Goal: Task Accomplishment & Management: Manage account settings

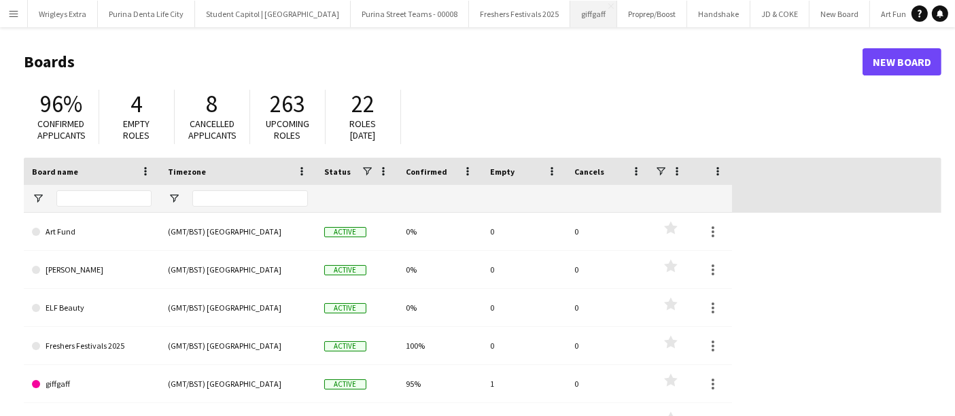
click at [570, 10] on button "giffgaff Close" at bounding box center [593, 14] width 47 height 26
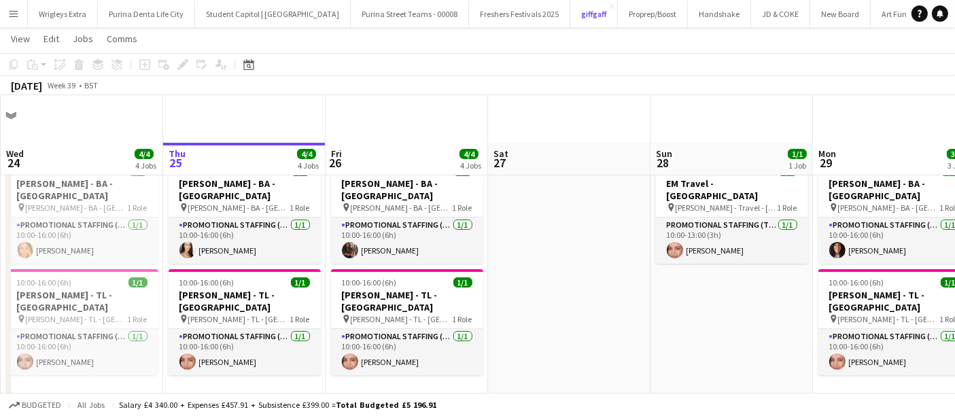
scroll to position [75, 0]
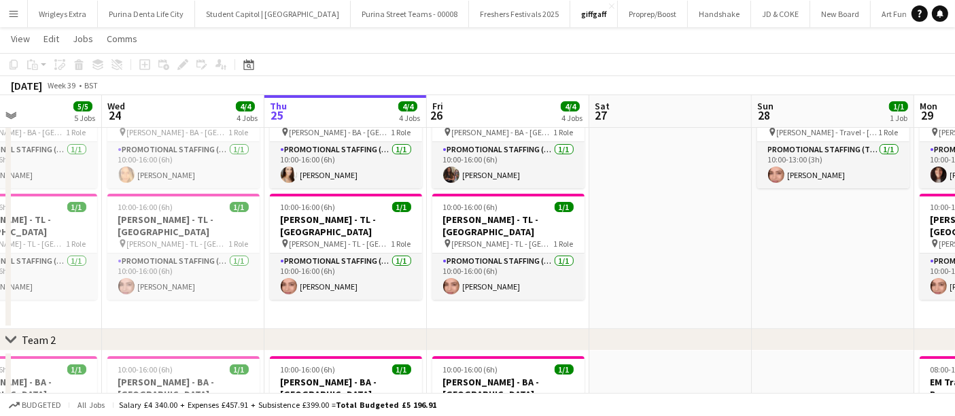
drag, startPoint x: 510, startPoint y: 291, endPoint x: 758, endPoint y: 286, distance: 248.0
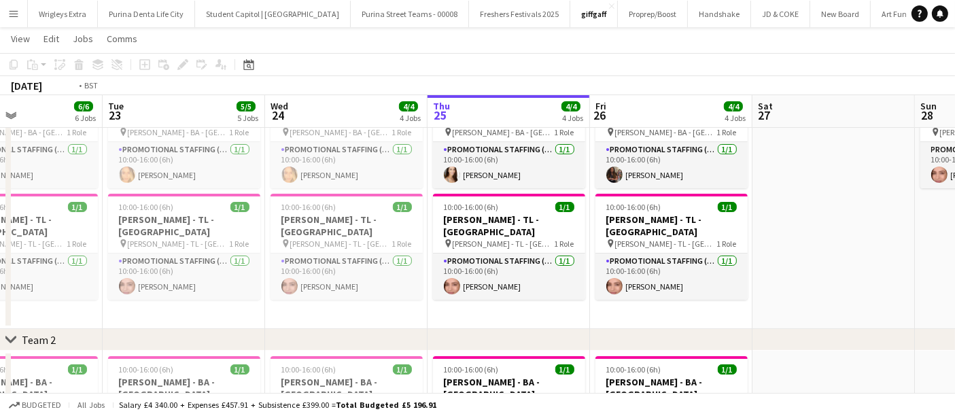
drag, startPoint x: 224, startPoint y: 319, endPoint x: 402, endPoint y: 318, distance: 178.7
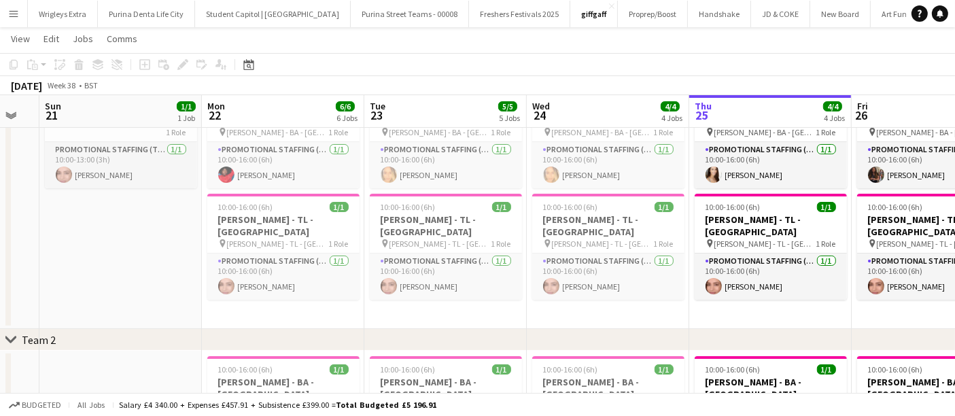
drag, startPoint x: 186, startPoint y: 300, endPoint x: 266, endPoint y: 283, distance: 81.1
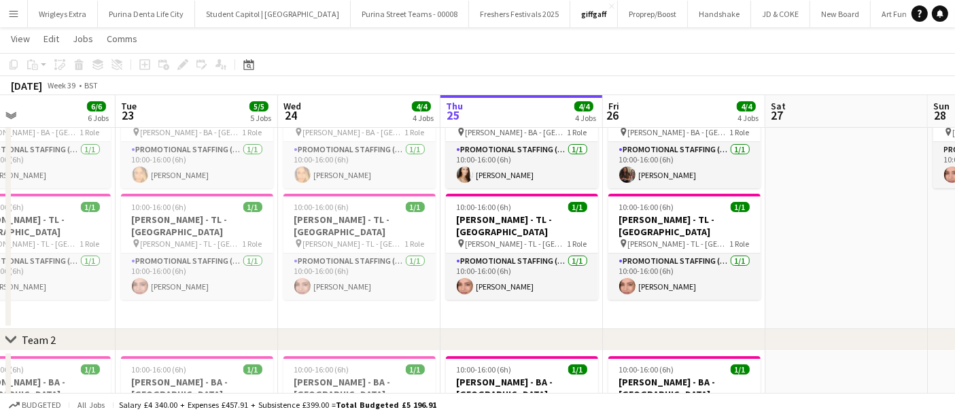
drag, startPoint x: 351, startPoint y: 306, endPoint x: 252, endPoint y: 306, distance: 99.2
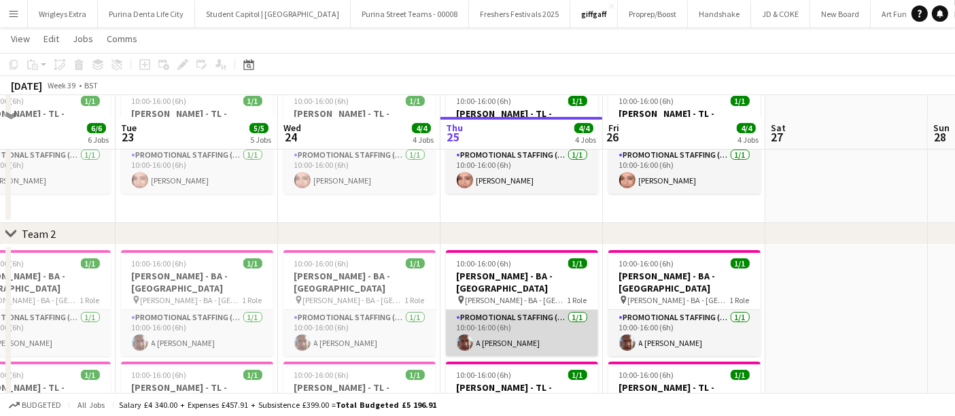
scroll to position [226, 0]
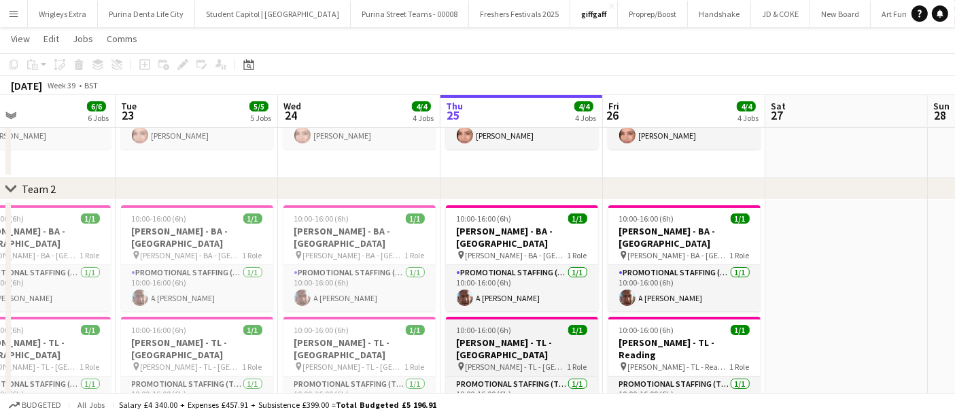
click at [533, 325] on div "10:00-16:00 (6h) 1/1" at bounding box center [522, 330] width 152 height 10
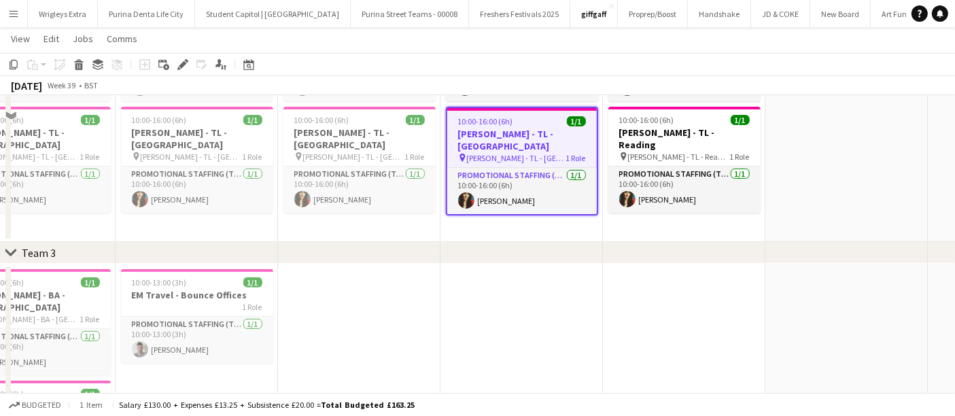
scroll to position [528, 0]
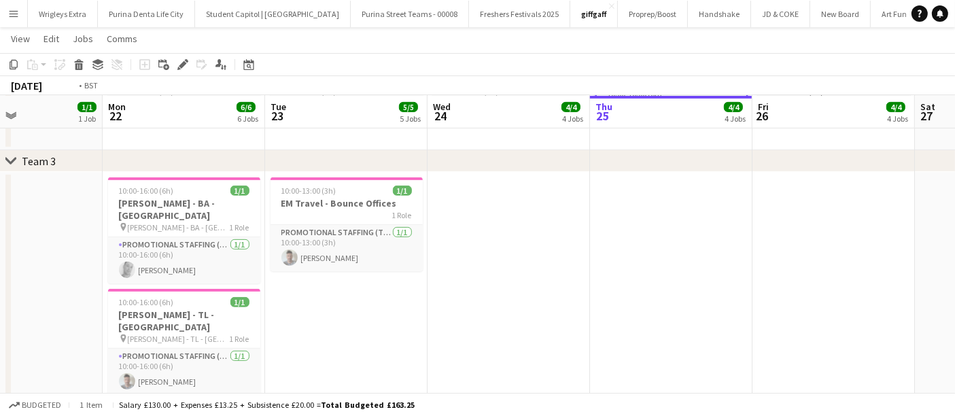
drag, startPoint x: 185, startPoint y: 329, endPoint x: 514, endPoint y: 316, distance: 329.8
click at [510, 317] on app-calendar-viewport "Fri 19 3/3 3 Jobs Sat 20 Sun 21 1/1 1 Job Mon 22 6/6 6 Jobs Tue 23 5/5 5 Jobs W…" at bounding box center [477, 5] width 955 height 961
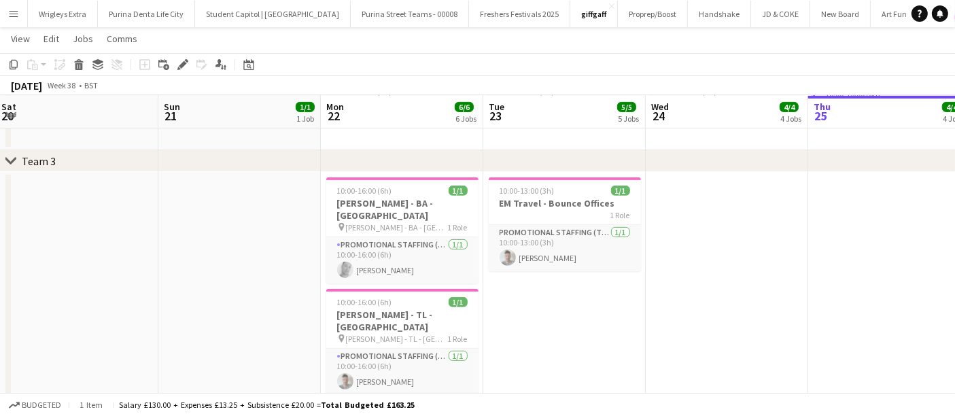
drag, startPoint x: 164, startPoint y: 280, endPoint x: 363, endPoint y: 285, distance: 199.1
click at [334, 285] on app-calendar-viewport "Thu 18 Fri 19 3/3 3 Jobs Sat 20 Sun 21 1/1 1 Job Mon 22 6/6 6 Jobs Tue 23 5/5 5…" at bounding box center [477, 5] width 955 height 961
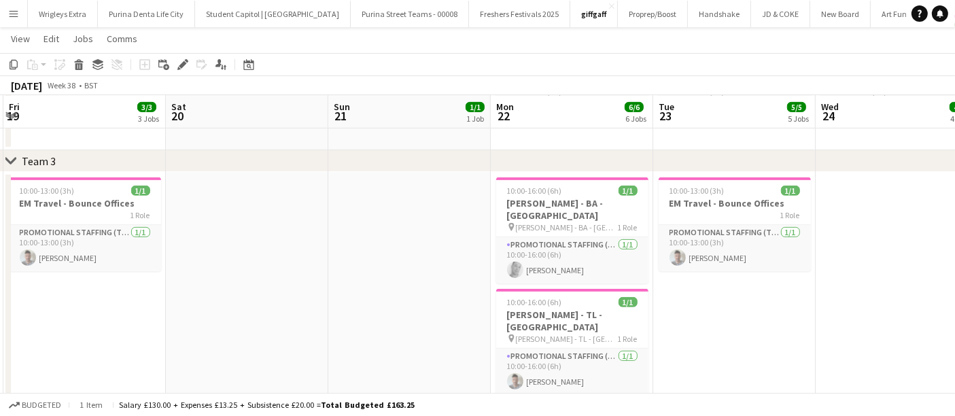
drag, startPoint x: 304, startPoint y: 294, endPoint x: 395, endPoint y: 297, distance: 90.4
click at [395, 297] on app-calendar-viewport "Wed 17 Thu 18 Fri 19 3/3 3 Jobs Sat 20 Sun 21 1/1 1 Job Mon 22 6/6 6 Jobs Tue 2…" at bounding box center [477, 5] width 955 height 961
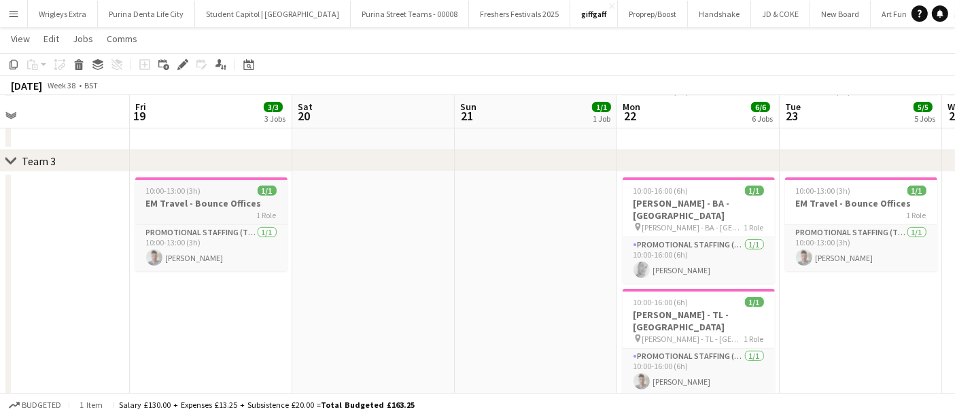
click at [209, 205] on h3 "EM Travel - Bounce Offices" at bounding box center [211, 203] width 152 height 12
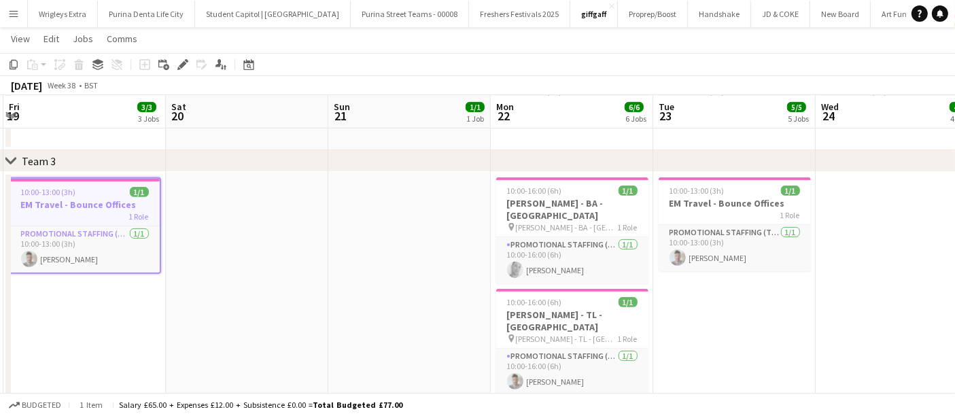
scroll to position [0, 510]
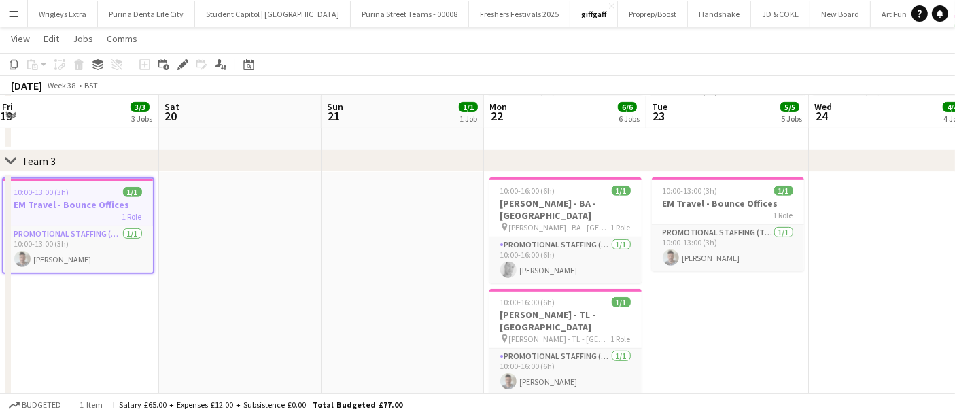
drag, startPoint x: 531, startPoint y: 228, endPoint x: 222, endPoint y: 221, distance: 309.2
click at [217, 221] on app-calendar-viewport "Tue 16 Wed 17 Thu 18 Fri 19 3/3 3 Jobs Sat 20 Sun 21 1/1 1 Job Mon 22 6/6 6 Job…" at bounding box center [477, 5] width 955 height 961
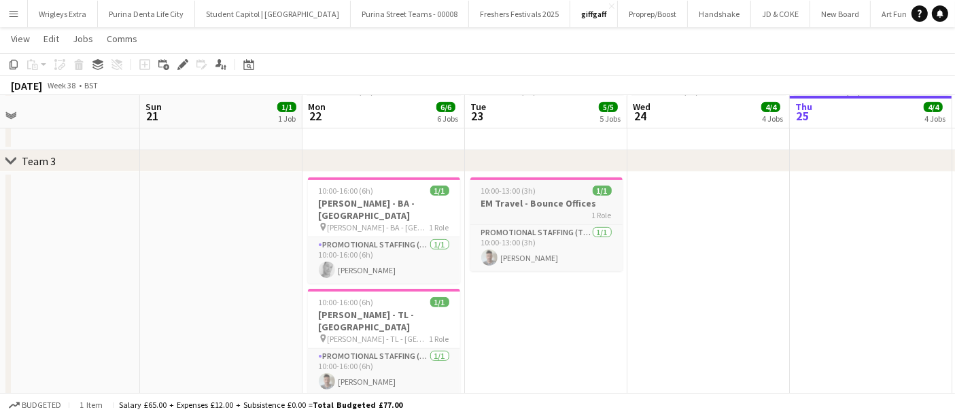
click at [590, 207] on h3 "EM Travel - Bounce Offices" at bounding box center [546, 203] width 152 height 12
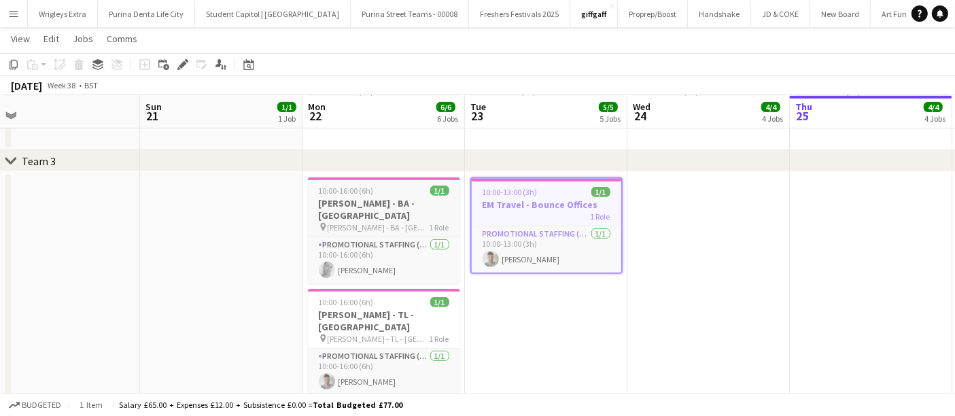
click at [415, 197] on h3 "[PERSON_NAME] - BA - [GEOGRAPHIC_DATA]" at bounding box center [384, 209] width 152 height 24
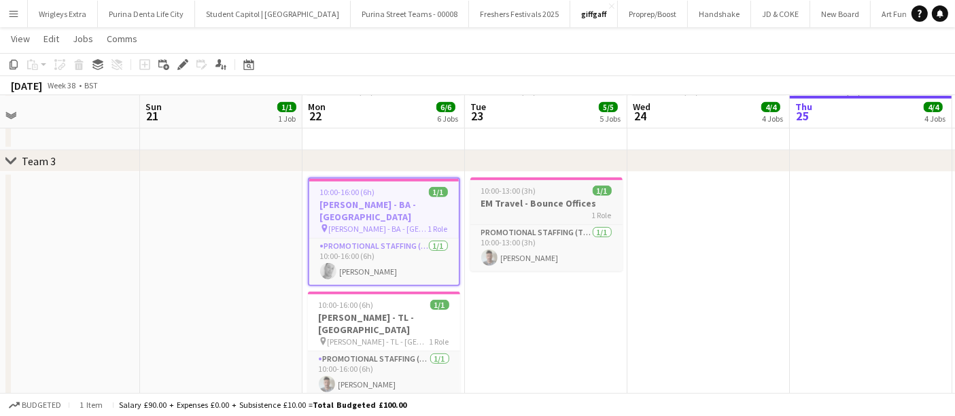
click at [571, 205] on h3 "EM Travel - Bounce Offices" at bounding box center [546, 203] width 152 height 12
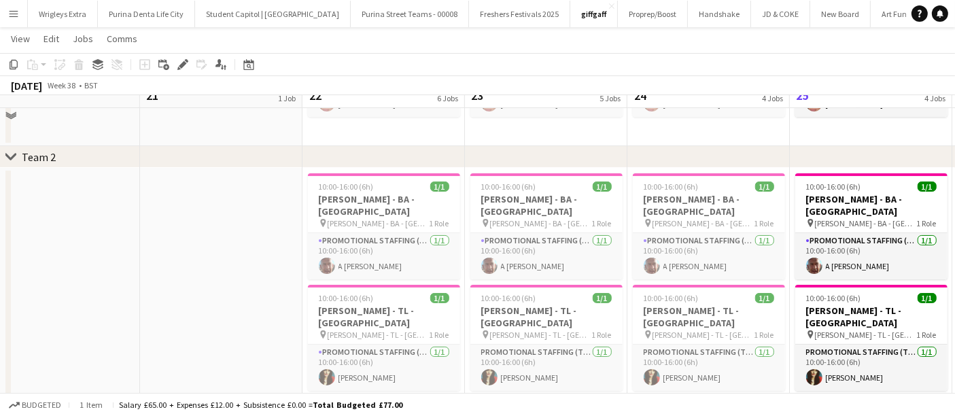
scroll to position [226, 0]
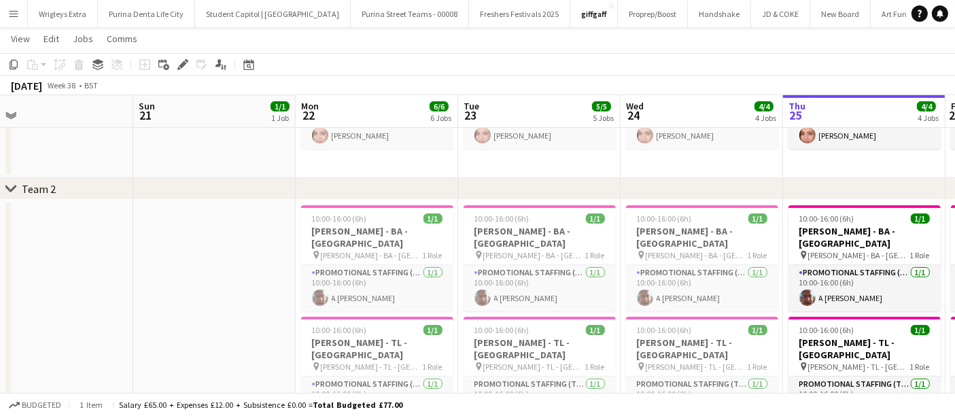
drag, startPoint x: 531, startPoint y: 298, endPoint x: 524, endPoint y: 351, distance: 54.2
click at [524, 351] on app-calendar-viewport "Wed 17 Thu 18 Fri 19 3/3 3 Jobs Sat 20 Sun 21 1/1 1 Job Mon 22 6/6 6 Jobs Tue 2…" at bounding box center [477, 307] width 955 height 961
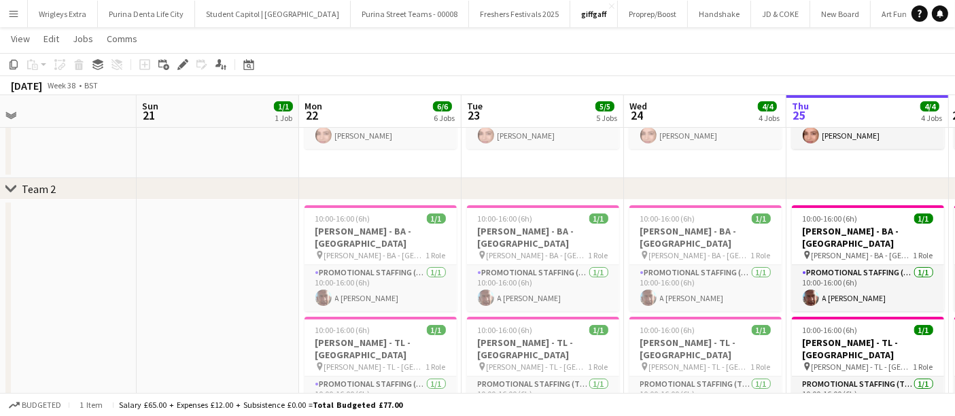
drag, startPoint x: 542, startPoint y: 164, endPoint x: 546, endPoint y: 290, distance: 126.5
click at [546, 287] on app-calendar-viewport "Wed 17 Thu 18 Fri 19 3/3 3 Jobs Sat 20 Sun 21 1/1 1 Job Mon 22 6/6 6 Jobs Tue 2…" at bounding box center [477, 307] width 955 height 961
drag, startPoint x: 537, startPoint y: 152, endPoint x: 535, endPoint y: 214, distance: 61.9
click at [543, 198] on div "chevron-right Team 2 chevron-right Team 3 chevron-right New group Wed 17 Thu 18…" at bounding box center [477, 307] width 955 height 961
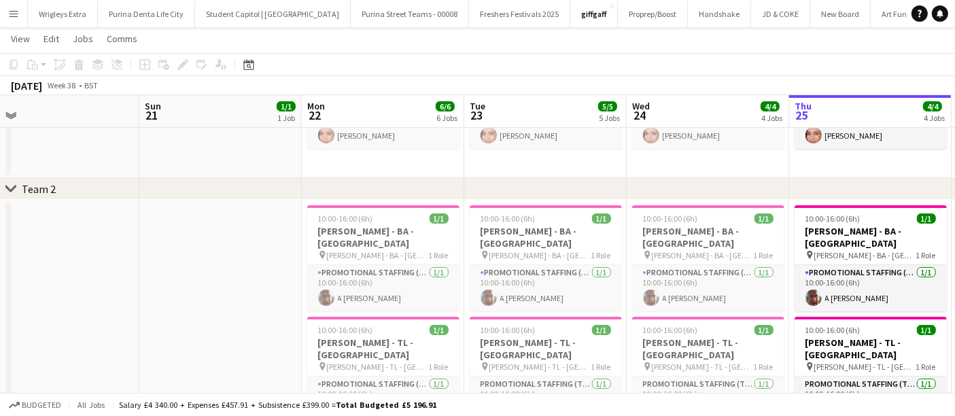
scroll to position [0, 476]
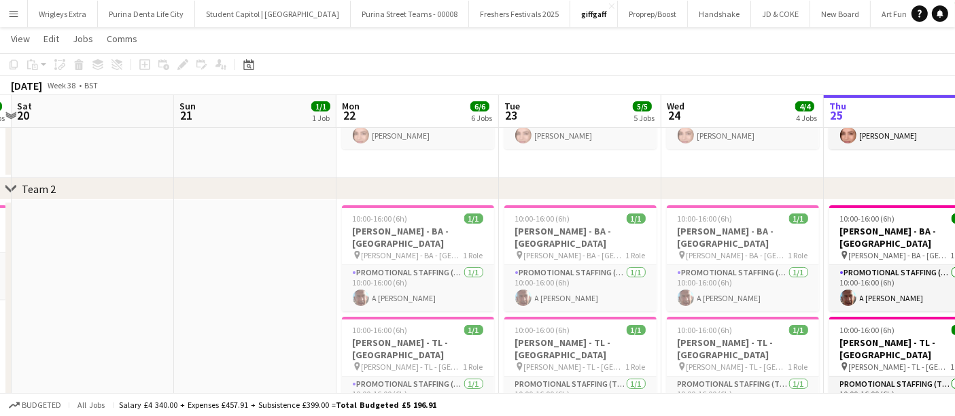
drag, startPoint x: 221, startPoint y: 241, endPoint x: 256, endPoint y: 322, distance: 88.6
click at [256, 322] on app-calendar-viewport "Wed 17 Thu 18 Fri 19 3/3 3 Jobs Sat 20 Sun 21 1/1 1 Job Mon 22 6/6 6 Jobs Tue 2…" at bounding box center [477, 307] width 955 height 961
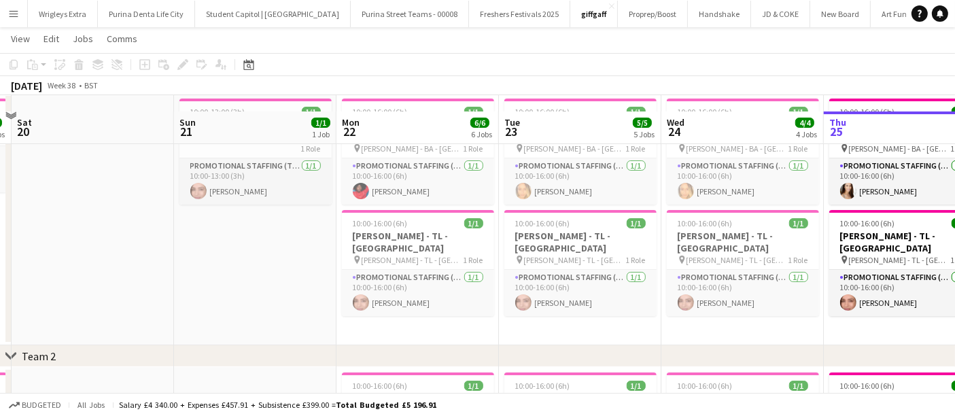
scroll to position [75, 0]
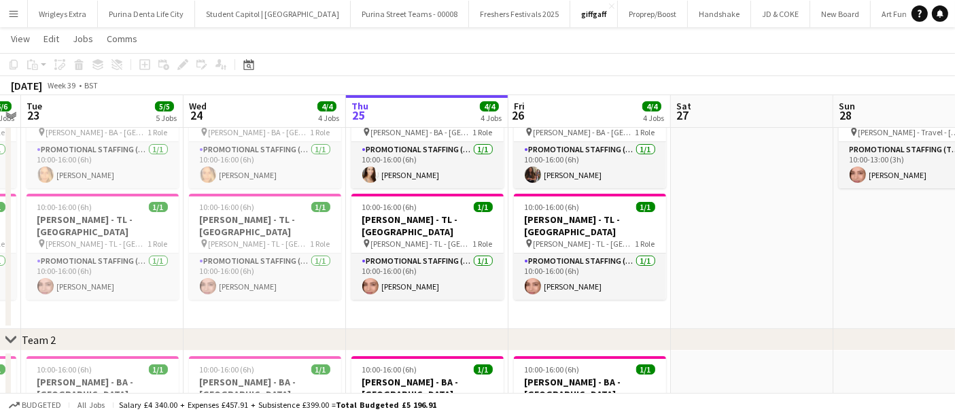
drag, startPoint x: 738, startPoint y: 317, endPoint x: 251, endPoint y: 317, distance: 487.2
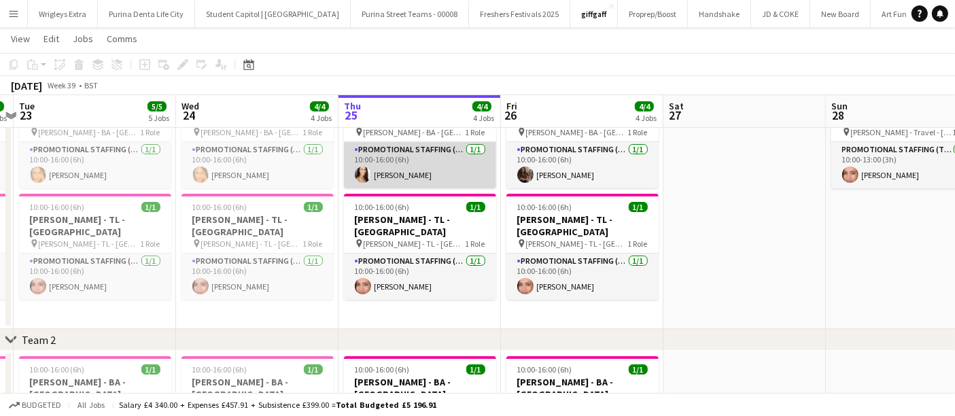
click at [444, 143] on app-card-role "Promotional Staffing (Brand Ambassadors) [DATE] 10:00-16:00 (6h) [PERSON_NAME]" at bounding box center [420, 165] width 152 height 46
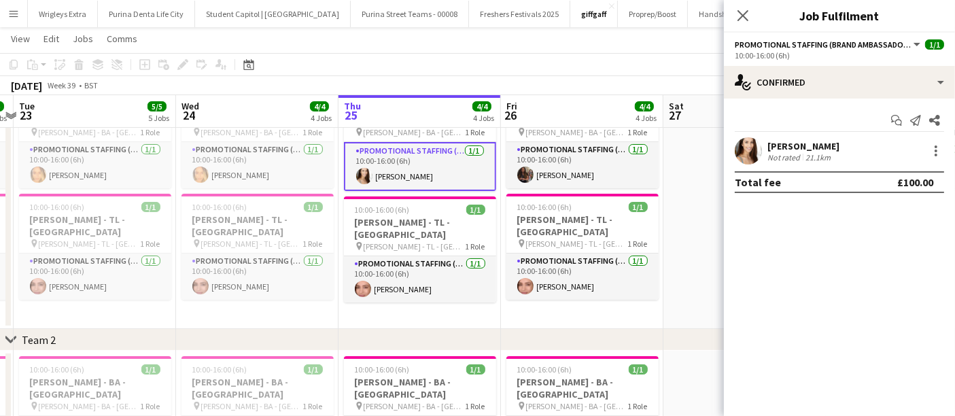
drag, startPoint x: 743, startPoint y: 14, endPoint x: 745, endPoint y: 22, distance: 8.0
click at [742, 14] on icon "Close pop-in" at bounding box center [742, 15] width 11 height 11
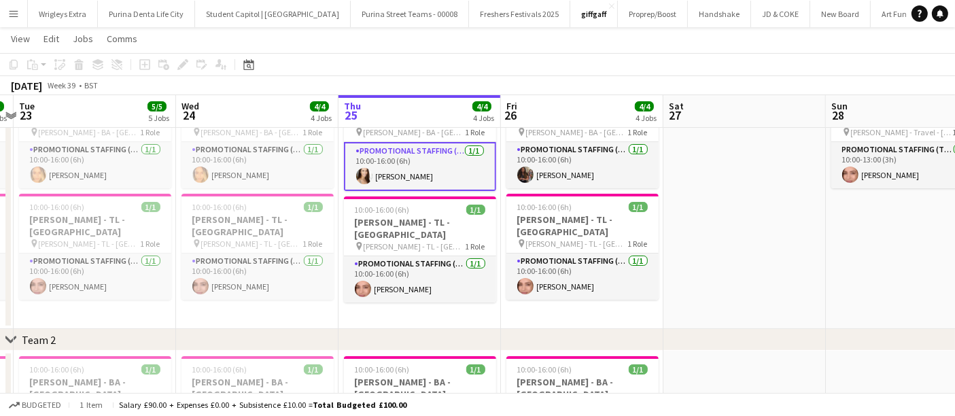
click at [491, 305] on app-date-cell "10:00-16:00 (6h) 1/1 [PERSON_NAME] - BA - [GEOGRAPHIC_DATA] pin [PERSON_NAME] -…" at bounding box center [419, 203] width 162 height 252
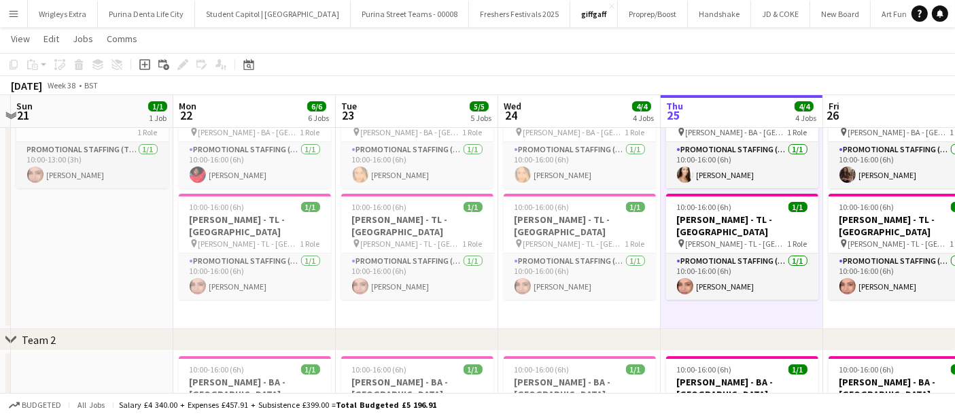
scroll to position [0, 313]
drag, startPoint x: 269, startPoint y: 312, endPoint x: 607, endPoint y: 311, distance: 338.4
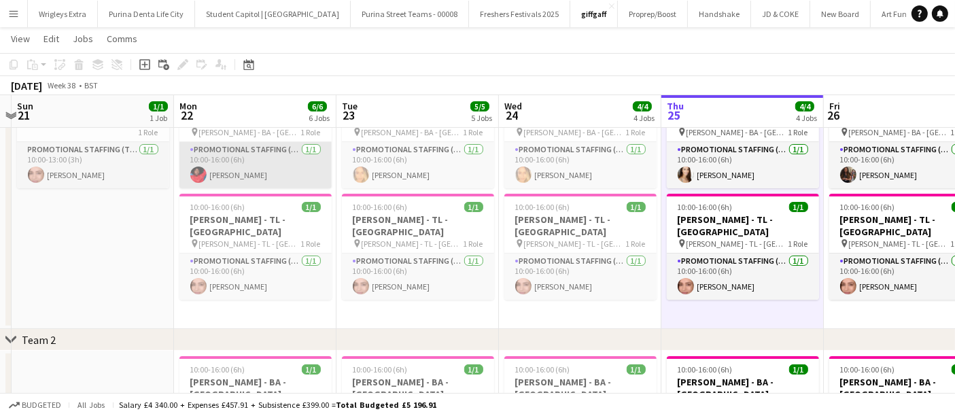
click at [253, 142] on app-card-role "Promotional Staffing (Brand Ambassadors) [DATE] 10:00-16:00 (6h) [PERSON_NAME]" at bounding box center [255, 165] width 152 height 46
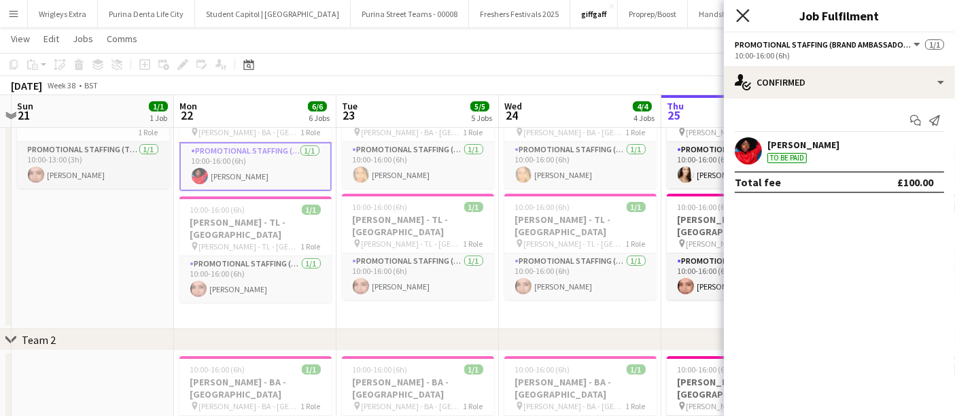
click at [741, 16] on icon at bounding box center [742, 15] width 13 height 13
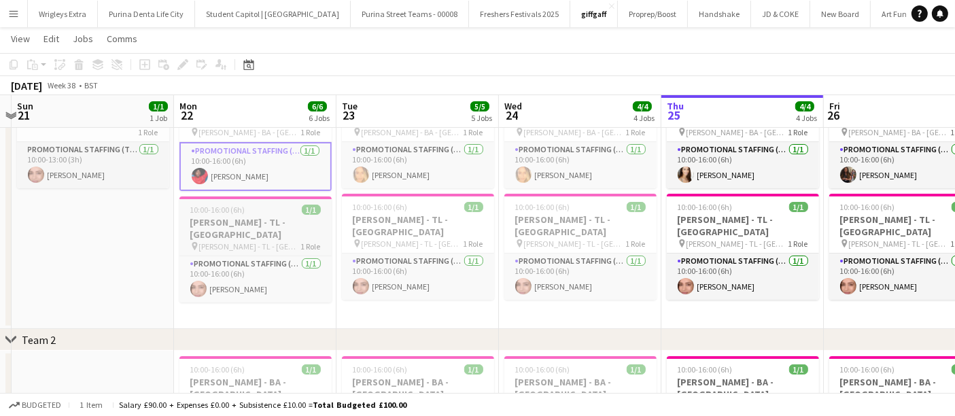
click at [245, 241] on span "[PERSON_NAME] - TL - [GEOGRAPHIC_DATA]" at bounding box center [250, 246] width 102 height 10
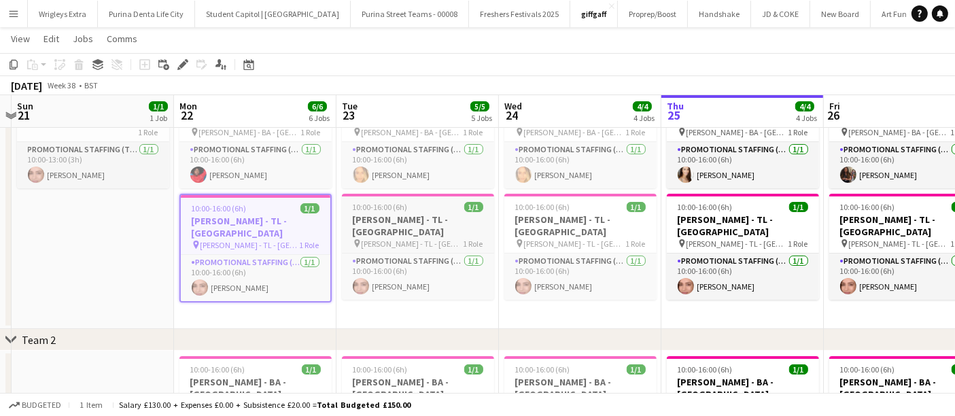
click at [423, 213] on h3 "[PERSON_NAME] - TL - [GEOGRAPHIC_DATA]" at bounding box center [418, 225] width 152 height 24
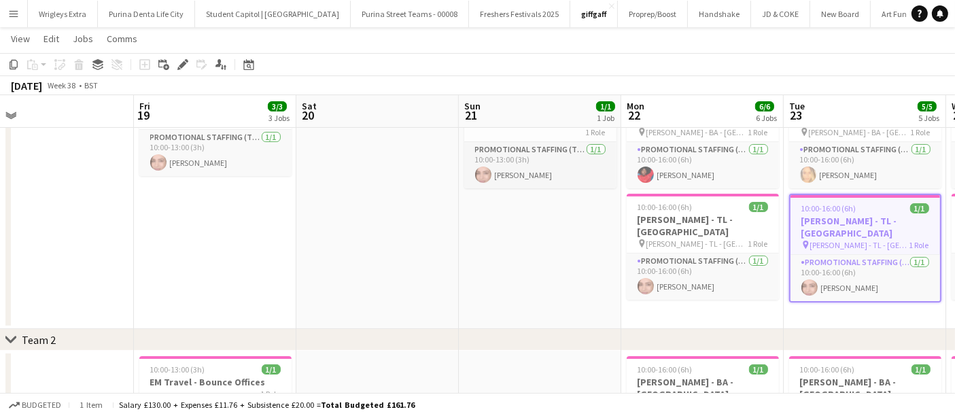
drag, startPoint x: 378, startPoint y: 267, endPoint x: 451, endPoint y: 266, distance: 73.4
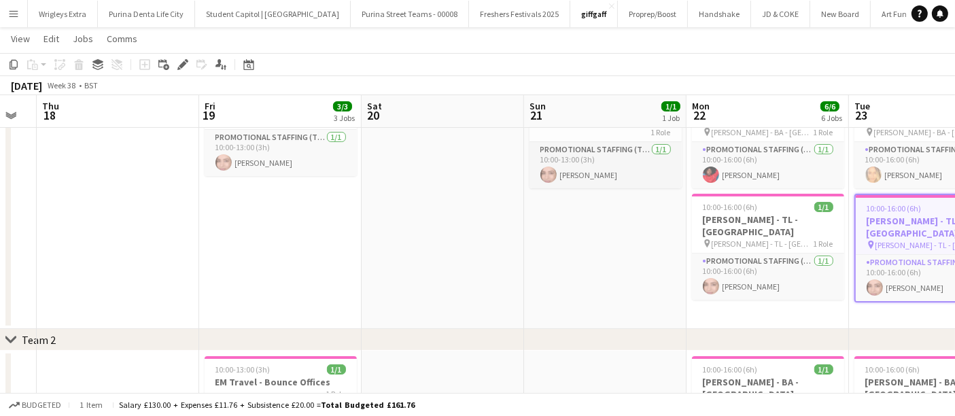
drag, startPoint x: 435, startPoint y: 251, endPoint x: 491, endPoint y: 251, distance: 55.7
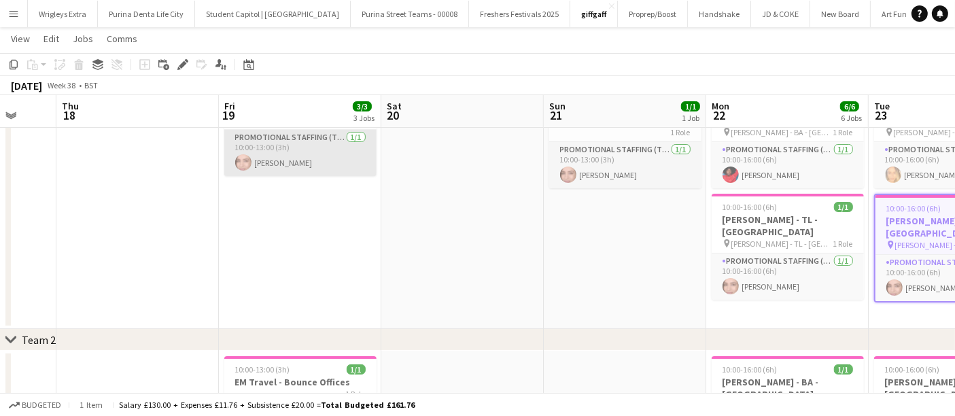
click at [306, 158] on app-card-role "Promotional Staffing (Team Leader) [DATE] 10:00-13:00 (3h) [PERSON_NAME]" at bounding box center [300, 153] width 152 height 46
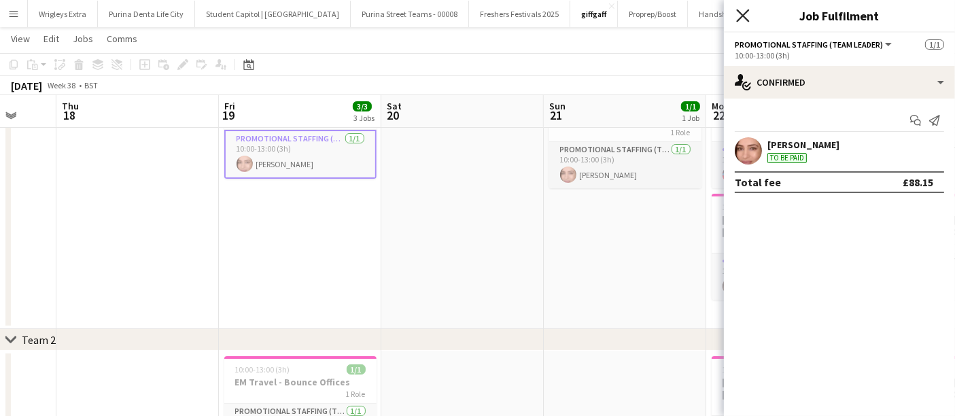
click at [746, 16] on icon "Close pop-in" at bounding box center [742, 15] width 13 height 13
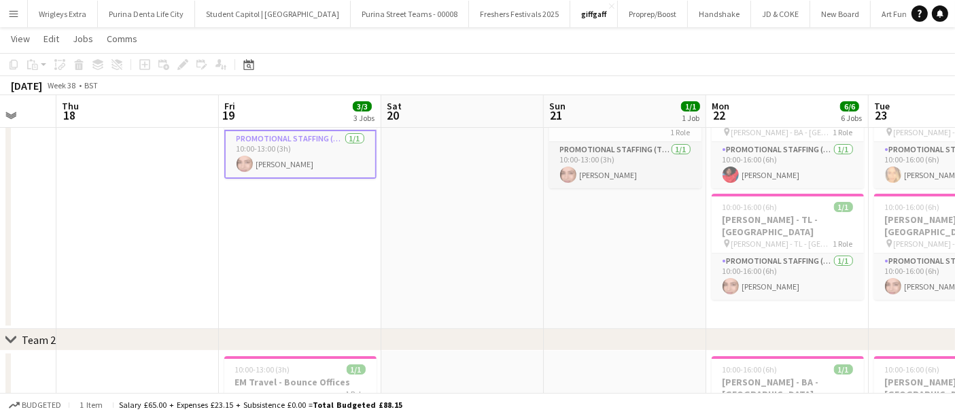
click at [311, 137] on app-card-role "Promotional Staffing (Team Leader) [DATE] 10:00-13:00 (3h) [PERSON_NAME]" at bounding box center [300, 154] width 152 height 49
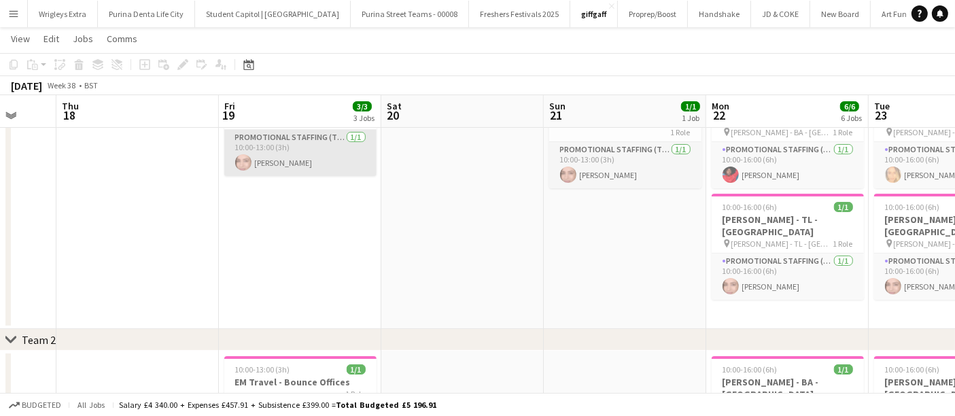
click at [283, 156] on app-card-role "Promotional Staffing (Team Leader) [DATE] 10:00-13:00 (3h) [PERSON_NAME]" at bounding box center [300, 153] width 152 height 46
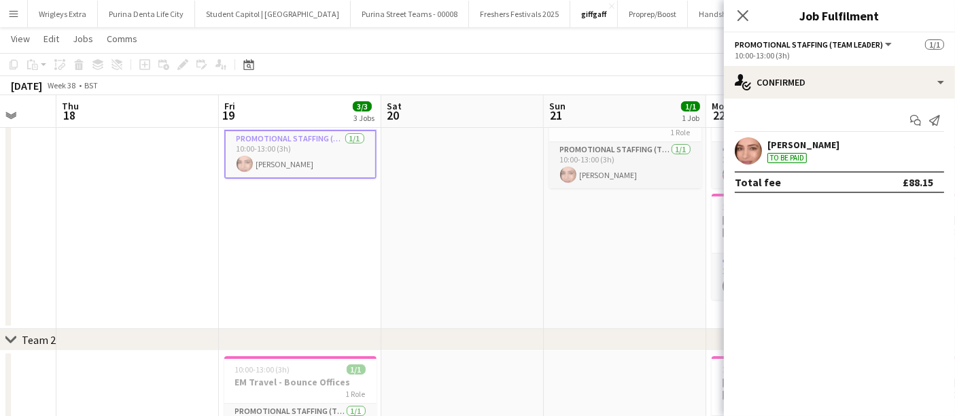
click at [753, 5] on div "Close pop-in" at bounding box center [743, 15] width 38 height 31
click at [743, 20] on icon "Close pop-in" at bounding box center [742, 15] width 13 height 13
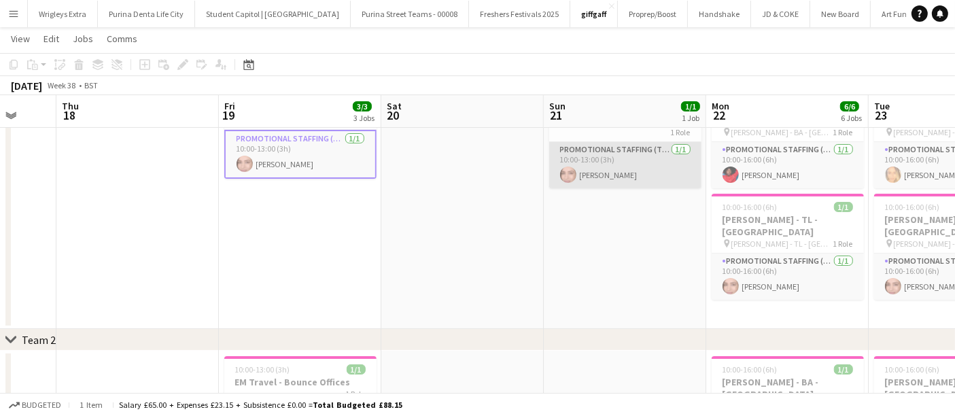
click at [621, 144] on app-card-role "Promotional Staffing (Team Leader) [DATE] 10:00-13:00 (3h) [PERSON_NAME]" at bounding box center [625, 165] width 152 height 46
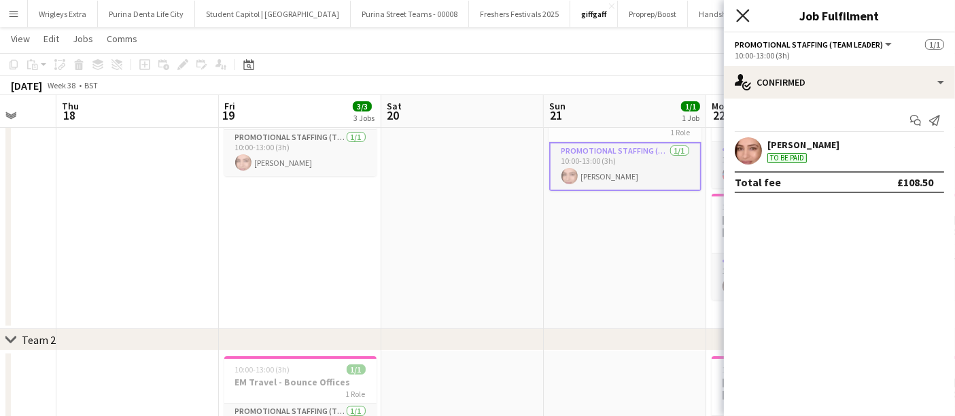
click at [745, 13] on icon at bounding box center [742, 15] width 13 height 13
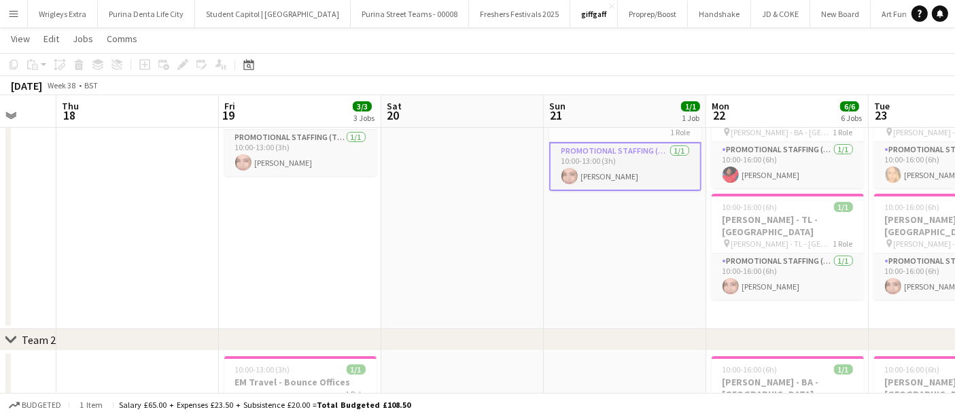
click at [596, 109] on app-board-header-date "Sun 21 1/1 1 Job" at bounding box center [625, 111] width 162 height 33
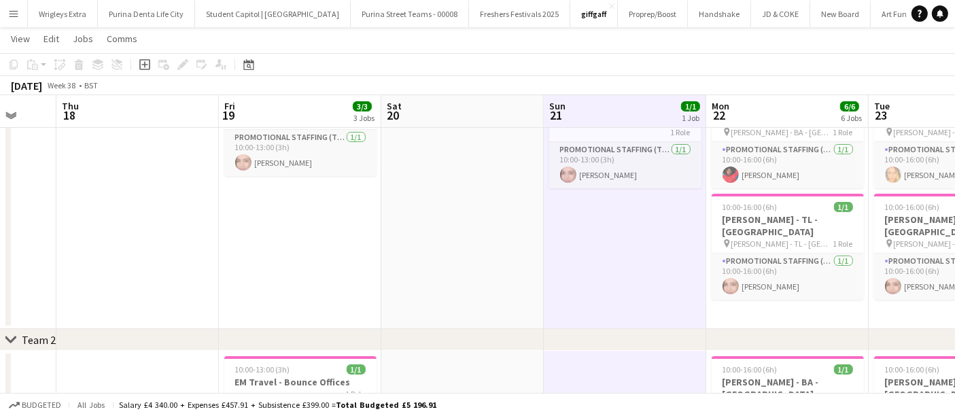
click at [322, 118] on app-board-header-date "Fri 19 3/3 3 Jobs" at bounding box center [300, 111] width 162 height 33
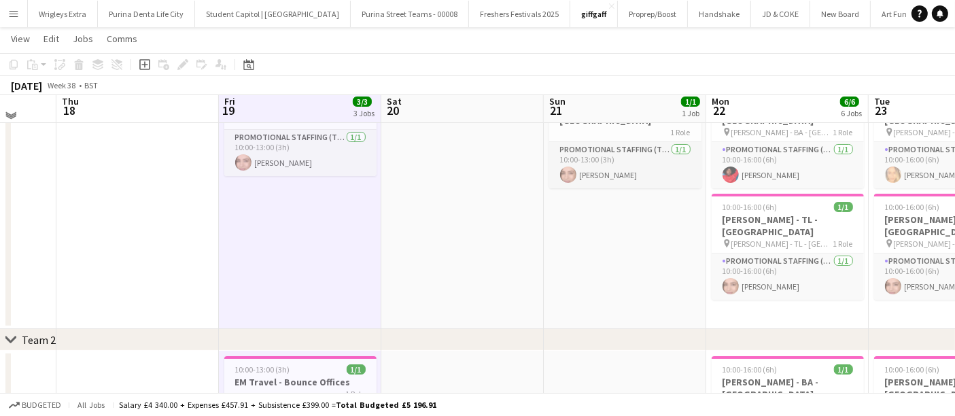
scroll to position [0, 0]
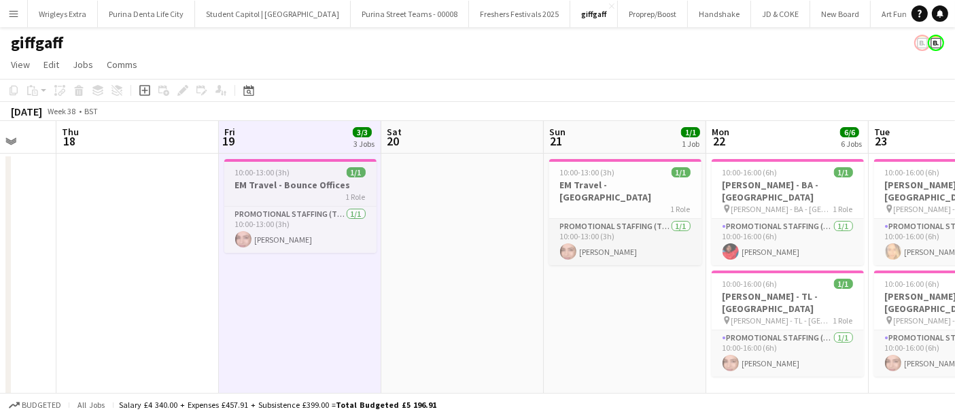
click at [308, 181] on h3 "EM Travel - Bounce Offices" at bounding box center [300, 185] width 152 height 12
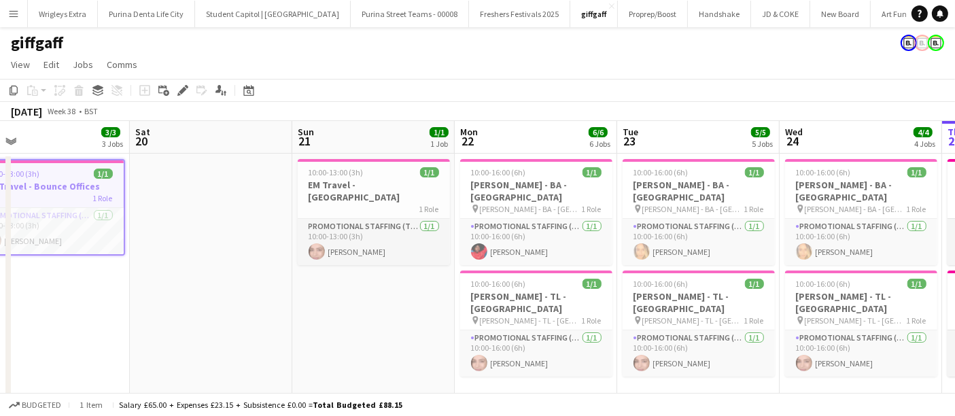
scroll to position [0, 539]
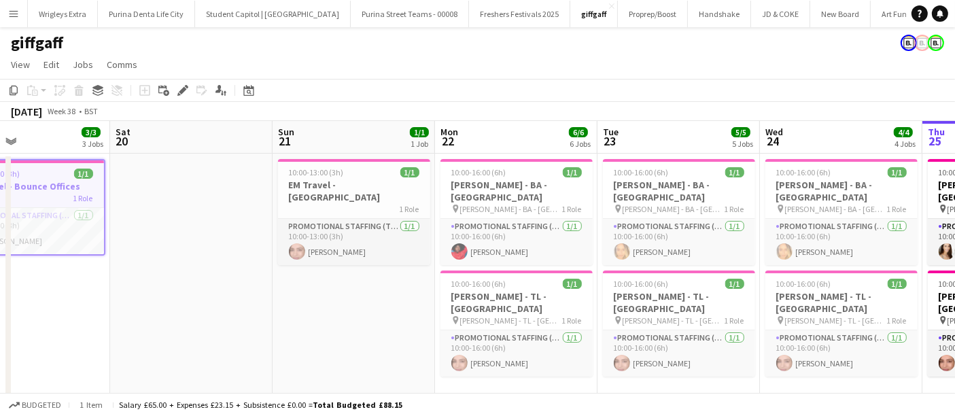
drag, startPoint x: 650, startPoint y: 303, endPoint x: 382, endPoint y: 310, distance: 268.5
click at [384, 186] on h3 "EM Travel - [GEOGRAPHIC_DATA]" at bounding box center [354, 191] width 152 height 24
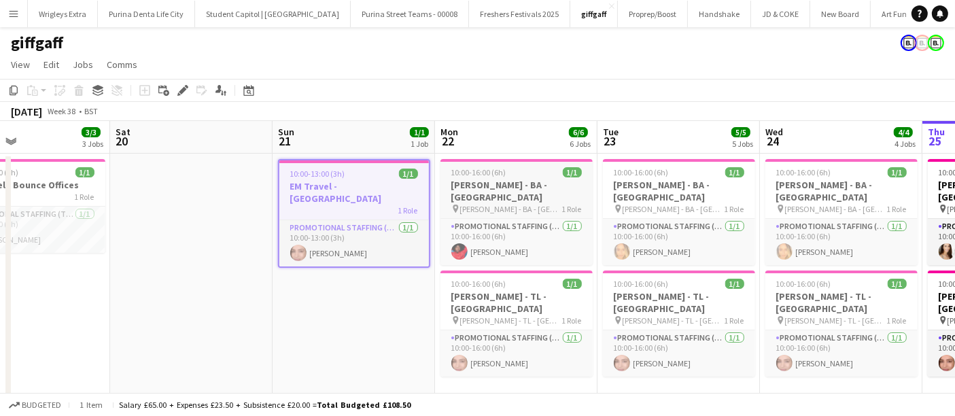
click at [535, 185] on h3 "[PERSON_NAME] - BA - [GEOGRAPHIC_DATA]" at bounding box center [516, 191] width 152 height 24
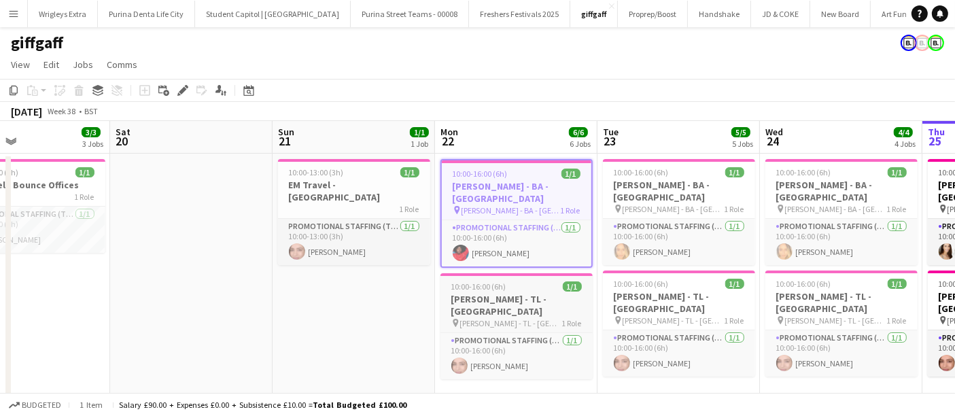
click at [518, 281] on div "10:00-16:00 (6h) 1/1" at bounding box center [516, 286] width 152 height 10
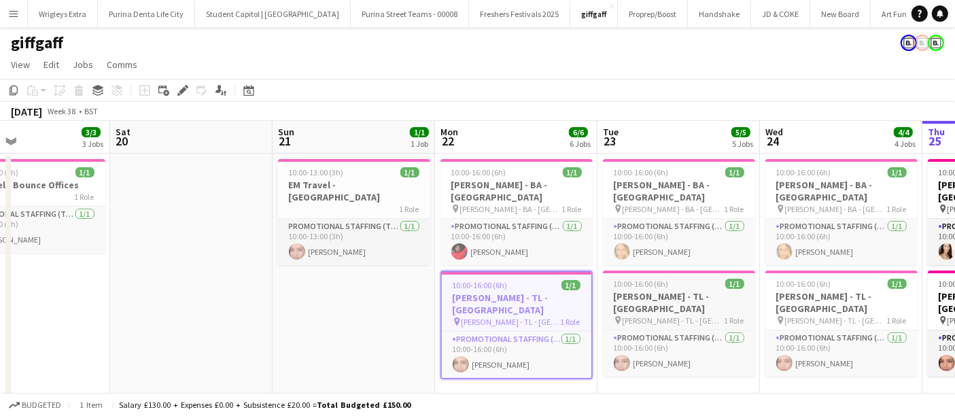
click at [680, 290] on h3 "[PERSON_NAME] - TL - [GEOGRAPHIC_DATA]" at bounding box center [679, 302] width 152 height 24
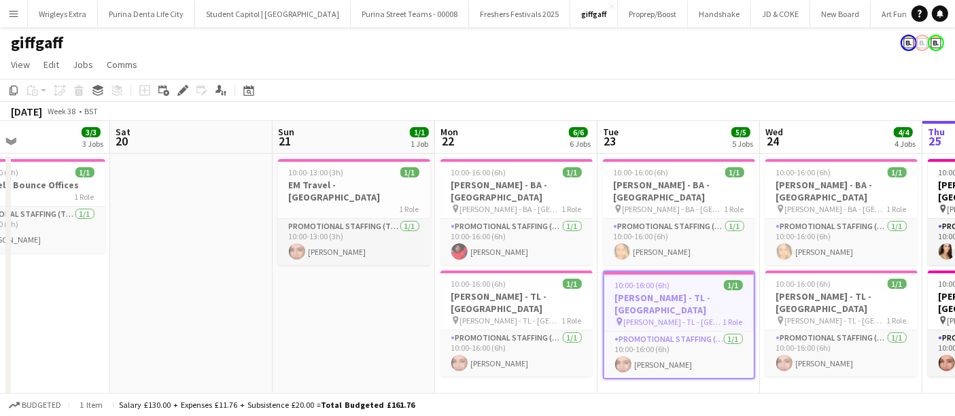
drag, startPoint x: 401, startPoint y: 294, endPoint x: 101, endPoint y: 331, distance: 302.6
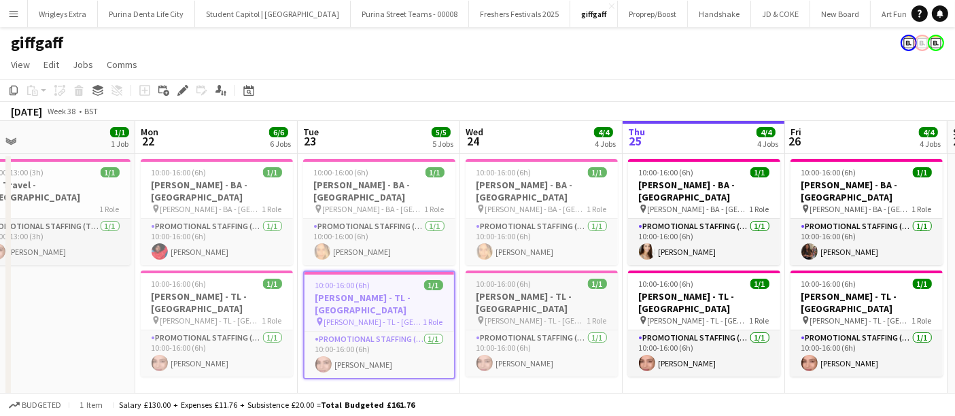
click at [516, 290] on h3 "[PERSON_NAME] - TL - [GEOGRAPHIC_DATA]" at bounding box center [541, 302] width 152 height 24
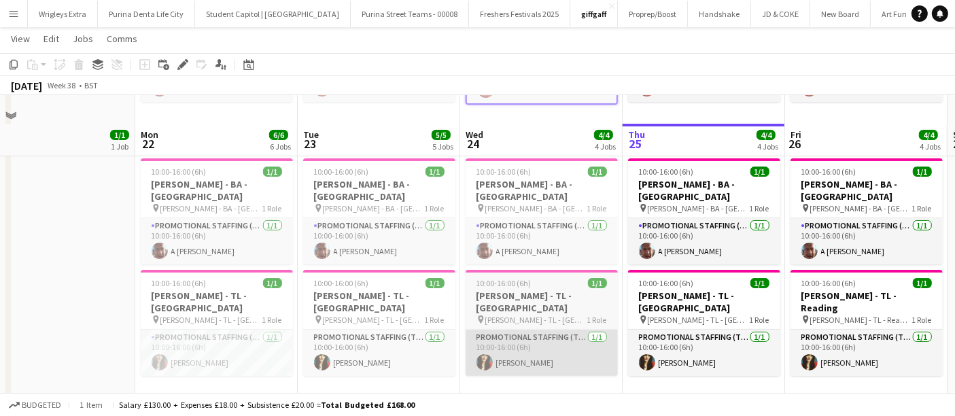
scroll to position [302, 0]
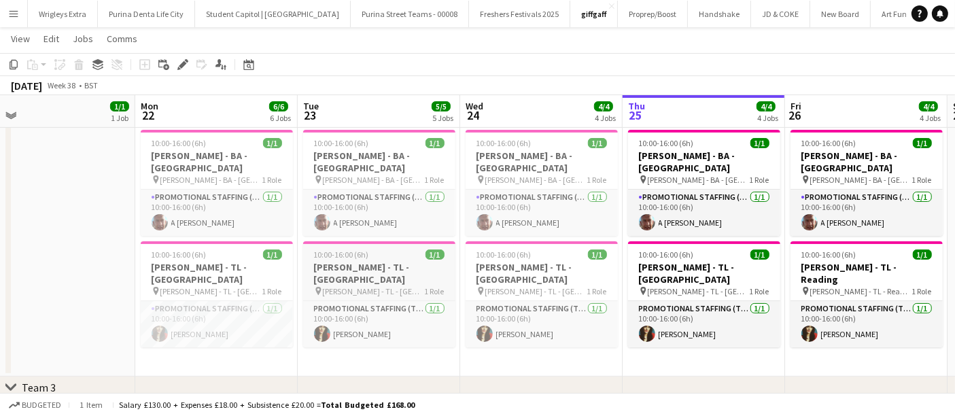
click at [383, 249] on div "10:00-16:00 (6h) 1/1" at bounding box center [379, 254] width 152 height 10
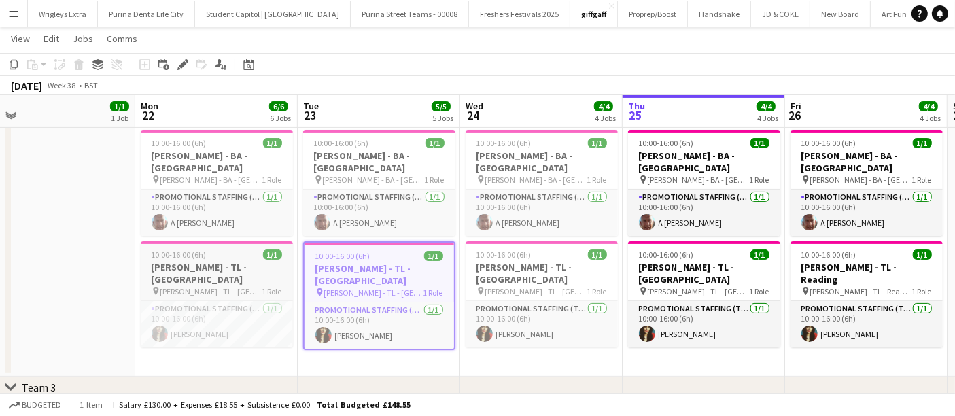
click at [251, 261] on h3 "[PERSON_NAME] - TL - [GEOGRAPHIC_DATA]" at bounding box center [217, 273] width 152 height 24
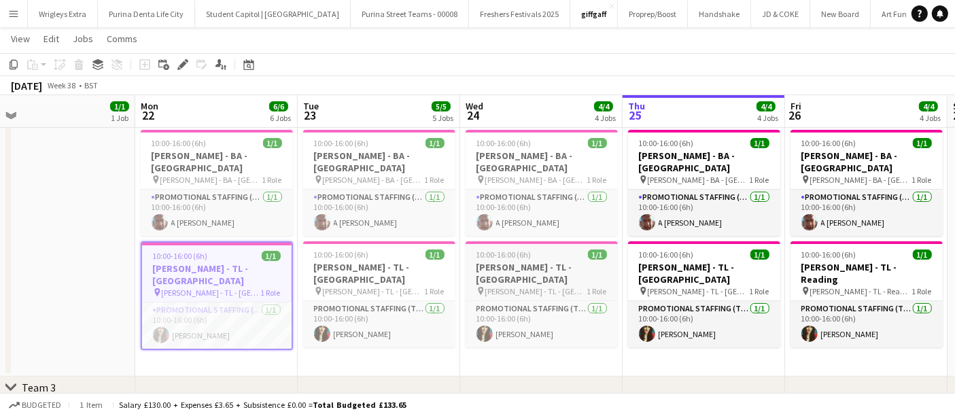
click at [546, 247] on app-job-card "10:00-16:00 (6h) 1/1 [PERSON_NAME] - TL - [GEOGRAPHIC_DATA] pin [PERSON_NAME] -…" at bounding box center [541, 294] width 152 height 106
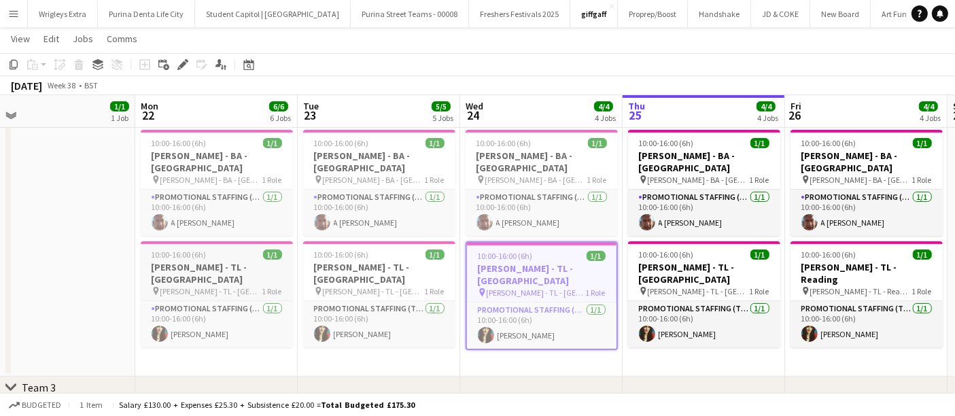
click at [231, 249] on div "10:00-16:00 (6h) 1/1" at bounding box center [217, 254] width 152 height 10
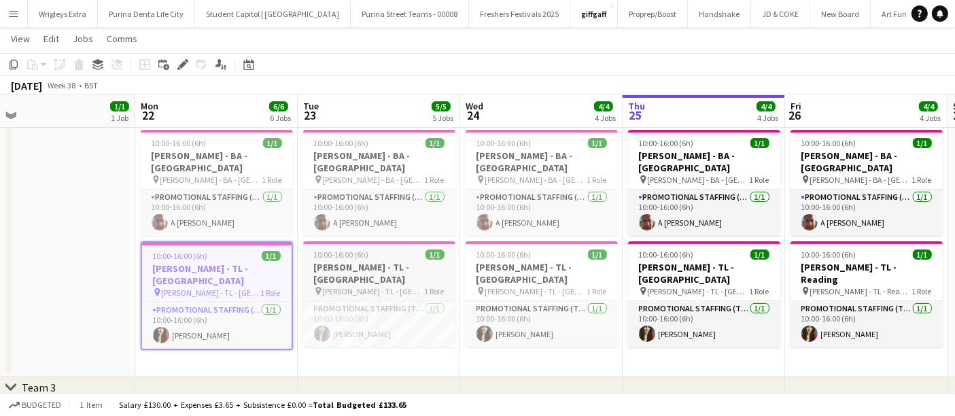
click at [392, 247] on app-job-card "10:00-16:00 (6h) 1/1 [PERSON_NAME] - TL - [GEOGRAPHIC_DATA] pin [PERSON_NAME] -…" at bounding box center [379, 294] width 152 height 106
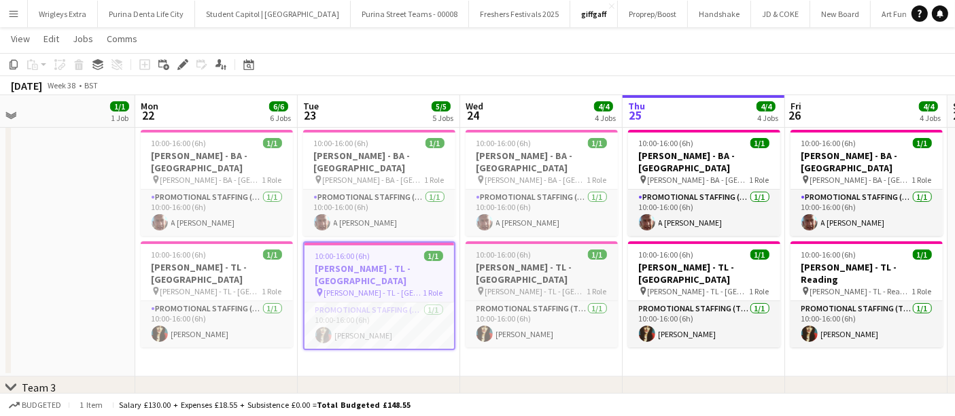
click at [553, 286] on span "[PERSON_NAME] - TL - [GEOGRAPHIC_DATA]" at bounding box center [536, 291] width 102 height 10
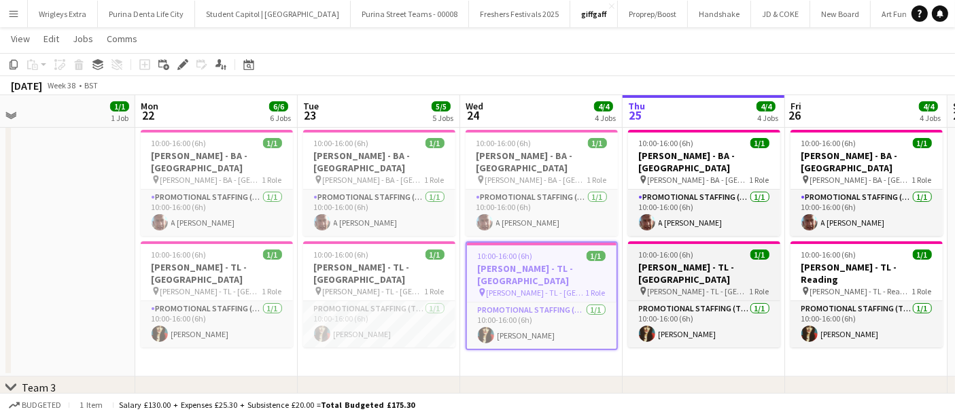
click at [716, 285] on div "pin [PERSON_NAME] - TL - [GEOGRAPHIC_DATA] 1 Role" at bounding box center [704, 290] width 152 height 11
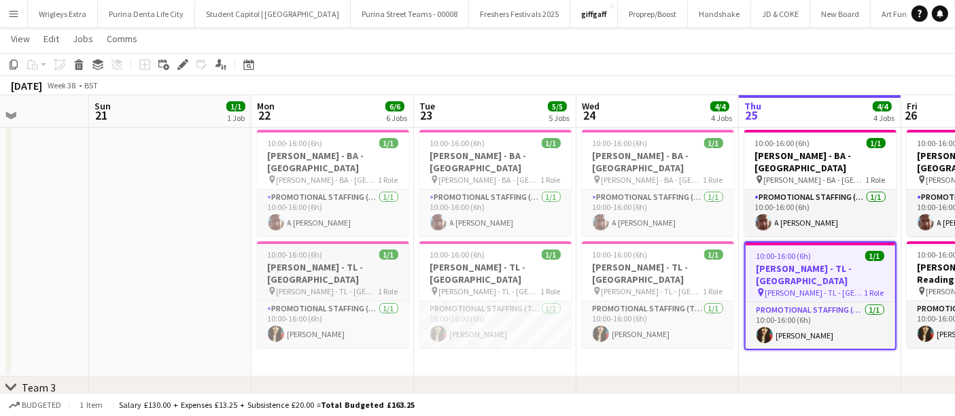
drag, startPoint x: 211, startPoint y: 264, endPoint x: 475, endPoint y: 261, distance: 263.6
click at [473, 261] on app-calendar-viewport "Thu 18 Fri 19 3/3 3 Jobs Sat 20 Sun 21 1/1 1 Job Mon 22 6/6 6 Jobs Tue 23 5/5 5…" at bounding box center [477, 231] width 955 height 961
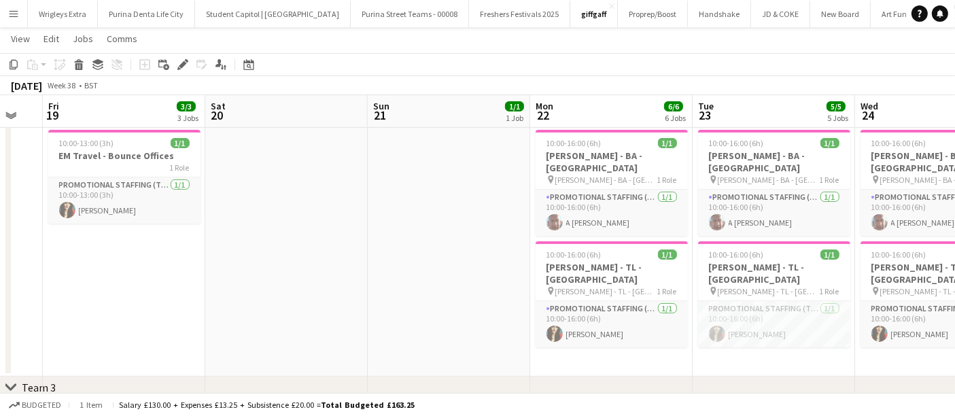
drag, startPoint x: 357, startPoint y: 264, endPoint x: 444, endPoint y: 264, distance: 87.6
click at [444, 264] on app-calendar-viewport "Wed 17 Thu 18 Fri 19 3/3 3 Jobs Sat 20 Sun 21 1/1 1 Job Mon 22 6/6 6 Jobs Tue 2…" at bounding box center [477, 231] width 955 height 961
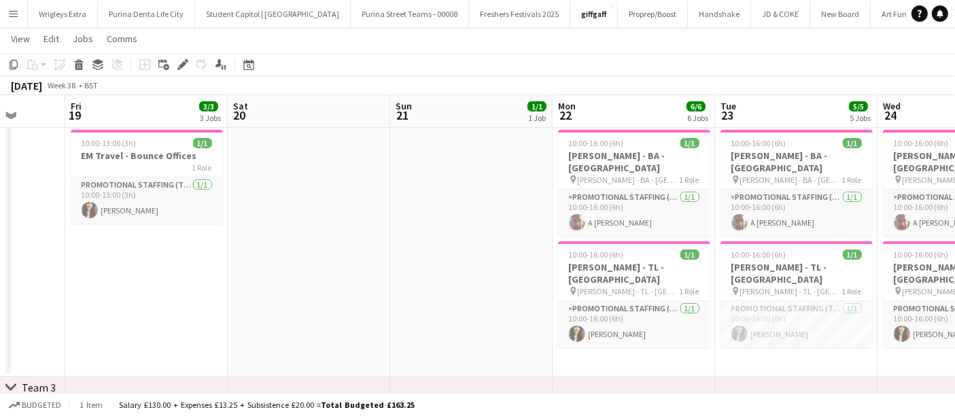
drag, startPoint x: 419, startPoint y: 286, endPoint x: 470, endPoint y: 286, distance: 51.0
click at [463, 286] on app-calendar-viewport "Tue 16 Wed 17 Thu 18 Fri 19 3/3 3 Jobs Sat 20 Sun 21 1/1 1 Job Mon 22 6/6 6 Job…" at bounding box center [477, 231] width 955 height 961
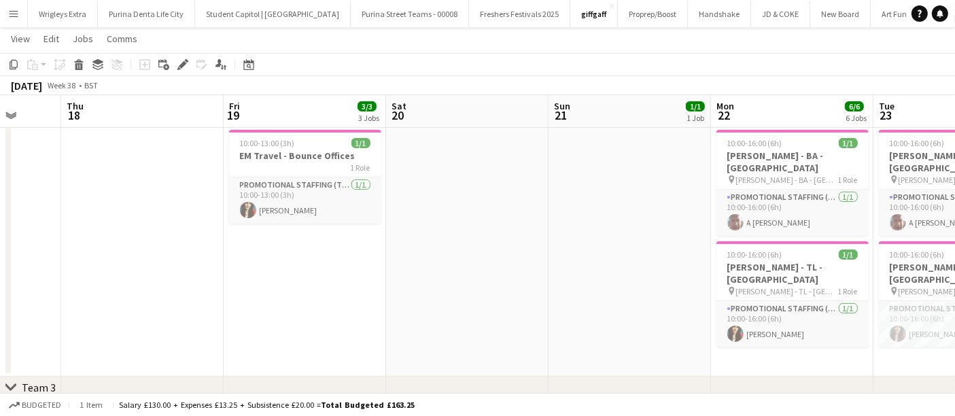
scroll to position [0, 346]
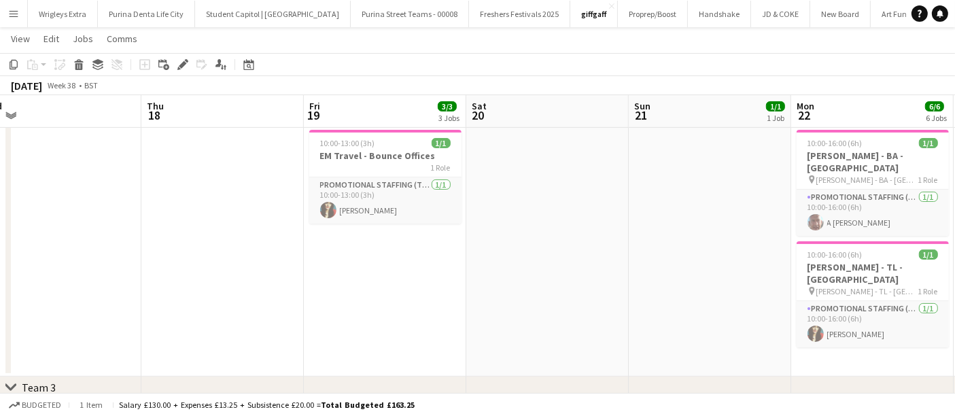
click at [467, 296] on app-calendar-viewport "Mon 15 Tue 16 Wed 17 Thu 18 Fri 19 3/3 3 Jobs Sat 20 Sun 21 1/1 1 Job Mon 22 6/…" at bounding box center [477, 231] width 955 height 961
click at [384, 139] on div "10:00-13:00 (3h) 1/1" at bounding box center [385, 143] width 152 height 10
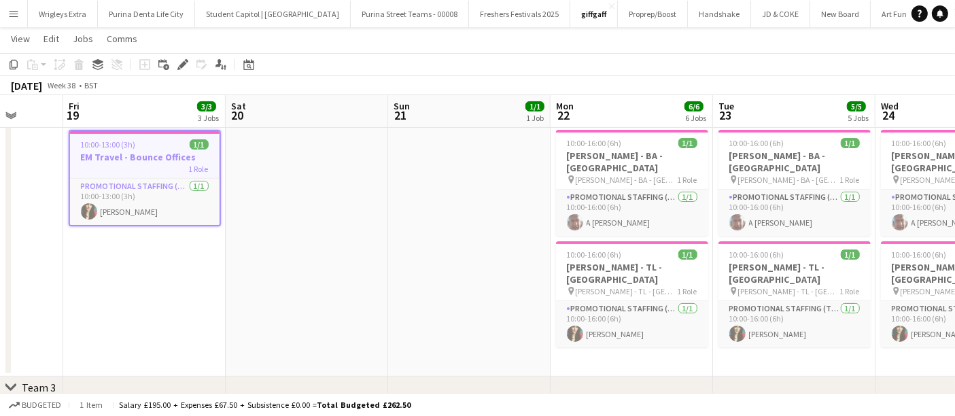
drag, startPoint x: 666, startPoint y: 300, endPoint x: 202, endPoint y: 308, distance: 464.1
click at [199, 308] on app-calendar-viewport "Mon 15 Tue 16 Wed 17 Thu 18 Fri 19 3/3 3 Jobs Sat 20 Sun 21 1/1 1 Job Mon 22 6/…" at bounding box center [477, 231] width 955 height 961
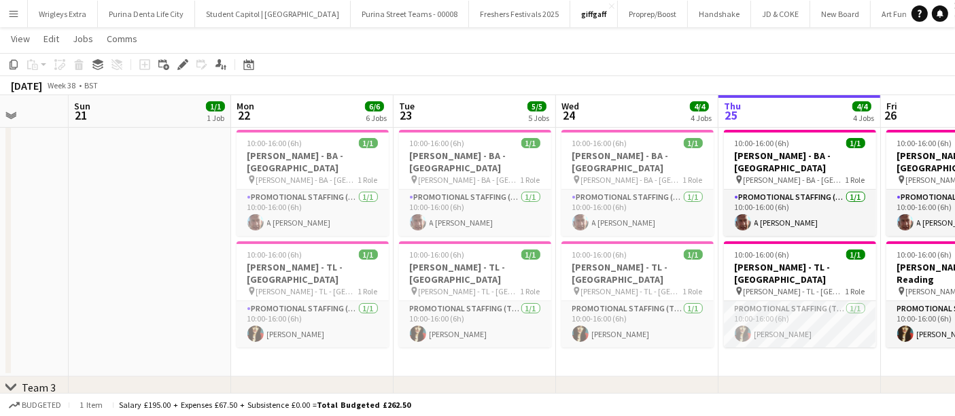
drag, startPoint x: 743, startPoint y: 342, endPoint x: 648, endPoint y: 342, distance: 94.4
click at [648, 342] on app-calendar-viewport "Thu 18 Fri 19 3/3 3 Jobs Sat 20 Sun 21 1/1 1 Job Mon 22 6/6 6 Jobs Tue 23 5/5 5…" at bounding box center [477, 231] width 955 height 961
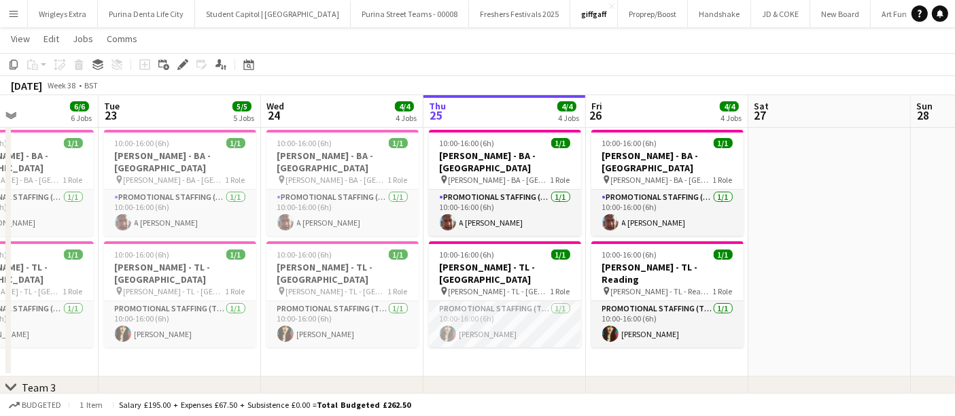
scroll to position [0, 452]
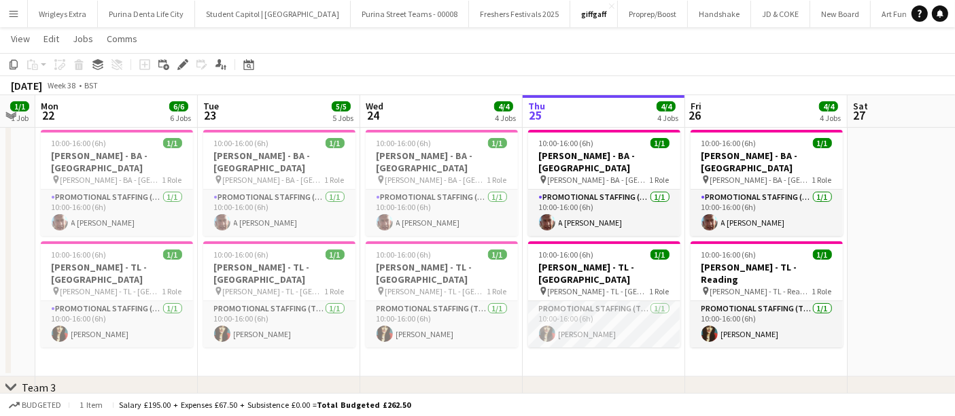
drag, startPoint x: 797, startPoint y: 342, endPoint x: 656, endPoint y: 338, distance: 141.4
click at [656, 338] on app-calendar-viewport "Fri 19 3/3 3 Jobs Sat 20 Sun 21 1/1 1 Job Mon 22 6/6 6 Jobs Tue 23 5/5 5 Jobs W…" at bounding box center [477, 231] width 955 height 961
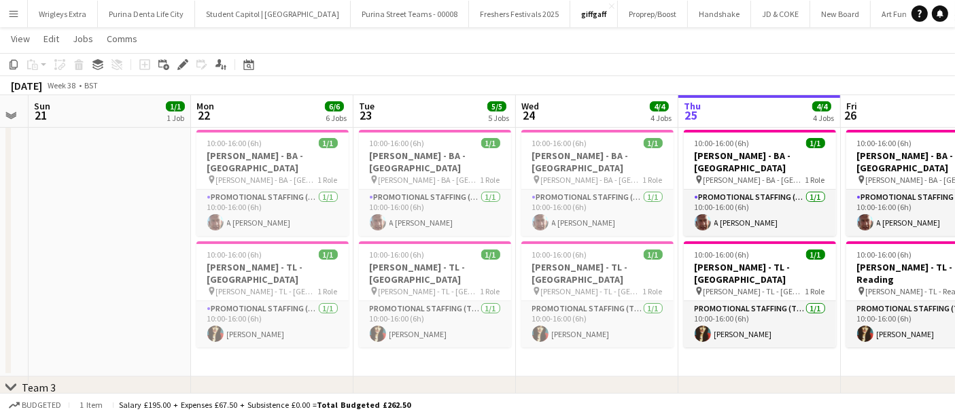
drag, startPoint x: 258, startPoint y: 347, endPoint x: 439, endPoint y: 347, distance: 180.7
click at [439, 347] on app-calendar-viewport "Fri 19 3/3 3 Jobs Sat 20 Sun 21 1/1 1 Job Mon 22 6/6 6 Jobs Tue 23 5/5 5 Jobs W…" at bounding box center [477, 231] width 955 height 961
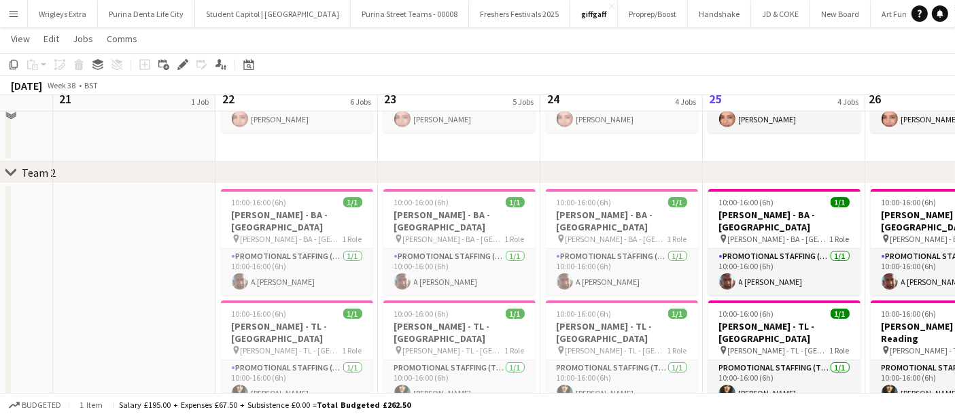
scroll to position [226, 0]
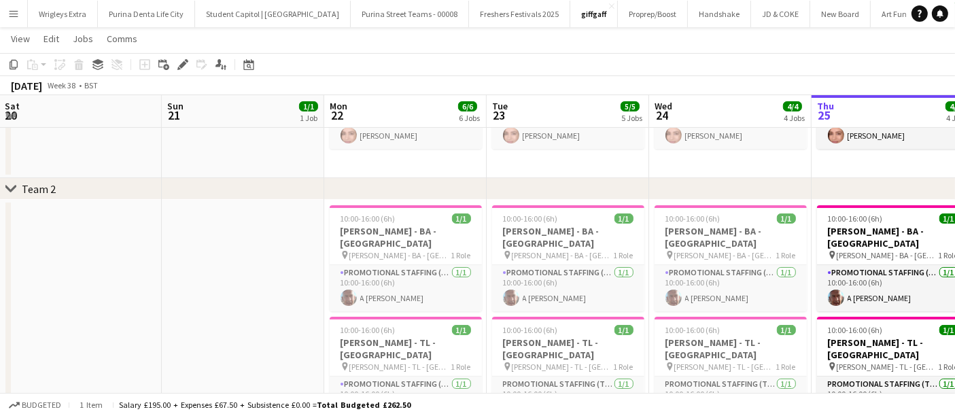
drag, startPoint x: 153, startPoint y: 247, endPoint x: 357, endPoint y: 234, distance: 204.9
click at [357, 234] on app-calendar-viewport "Thu 18 Fri 19 3/3 3 Jobs Sat 20 Sun 21 1/1 1 Job Mon 22 6/6 6 Jobs Tue 23 5/5 5…" at bounding box center [477, 307] width 955 height 961
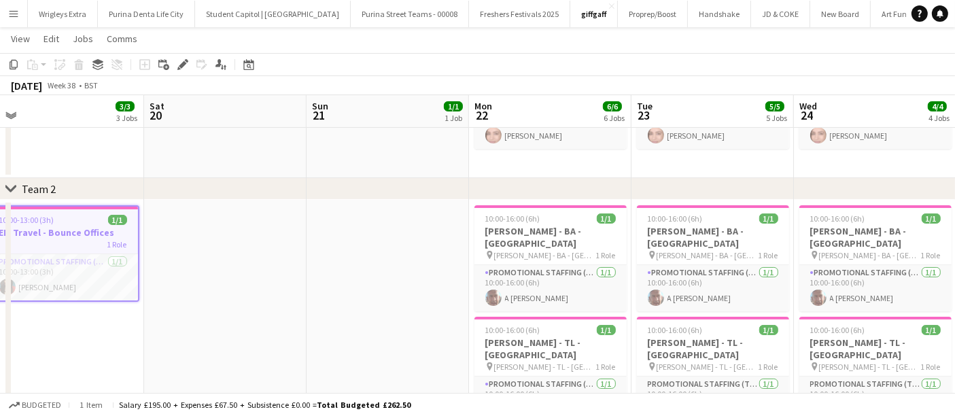
drag, startPoint x: 281, startPoint y: 254, endPoint x: 370, endPoint y: 241, distance: 89.9
click at [349, 245] on app-calendar-viewport "Wed 17 Thu 18 Fri 19 3/3 3 Jobs Sat 20 Sun 21 1/1 1 Job Mon 22 6/6 6 Jobs Tue 2…" at bounding box center [477, 307] width 955 height 961
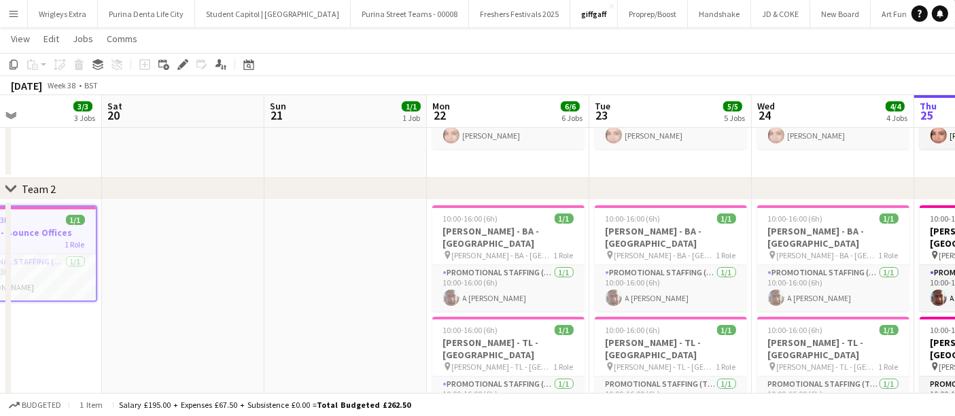
drag, startPoint x: 338, startPoint y: 258, endPoint x: 393, endPoint y: 255, distance: 55.8
click at [393, 255] on app-calendar-viewport "Wed 17 Thu 18 Fri 19 3/3 3 Jobs Sat 20 Sun 21 1/1 1 Job Mon 22 6/6 6 Jobs Tue 2…" at bounding box center [477, 307] width 955 height 961
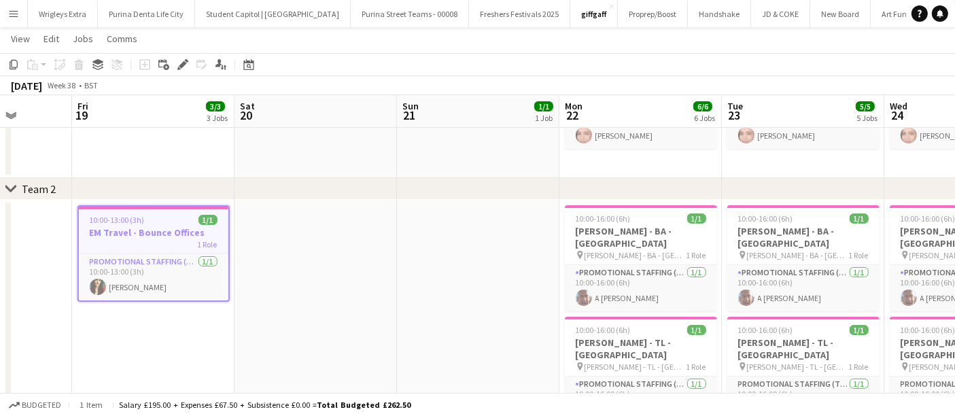
drag, startPoint x: 508, startPoint y: 294, endPoint x: 213, endPoint y: 275, distance: 296.1
click at [304, 287] on app-calendar-viewport "Tue 16 Wed 17 Thu 18 Fri 19 3/3 3 Jobs Sat 20 Sun 21 1/1 1 Job Mon 22 6/6 6 Job…" at bounding box center [477, 307] width 955 height 961
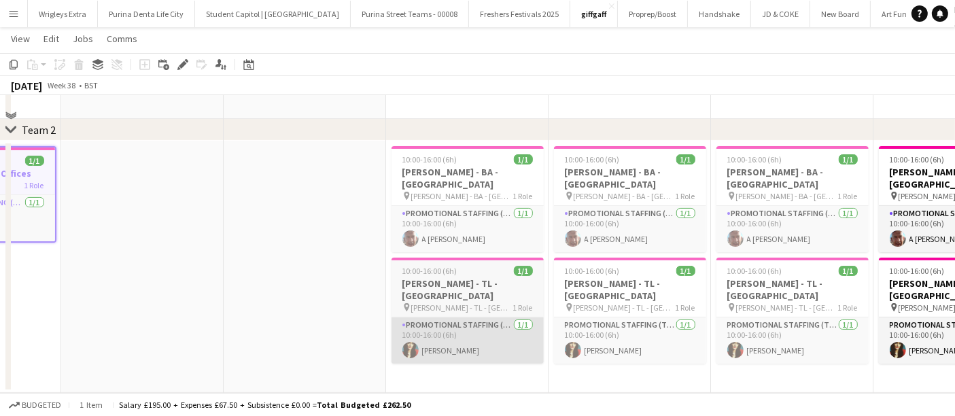
scroll to position [302, 0]
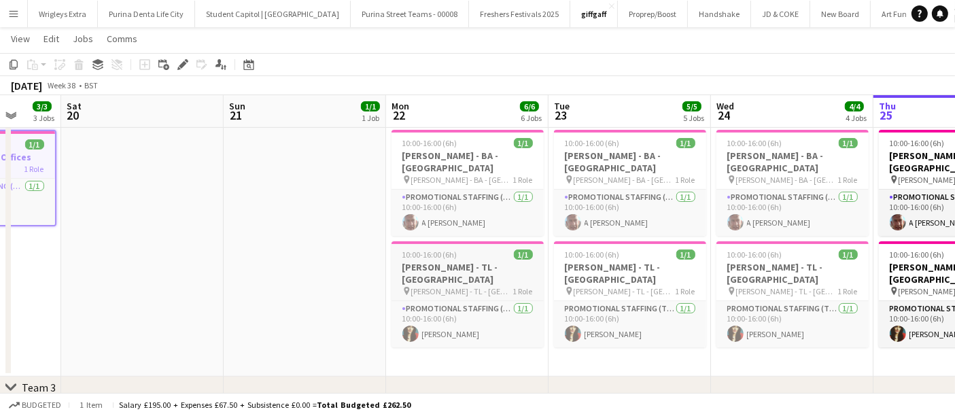
click at [483, 261] on h3 "[PERSON_NAME] - TL - [GEOGRAPHIC_DATA]" at bounding box center [467, 273] width 152 height 24
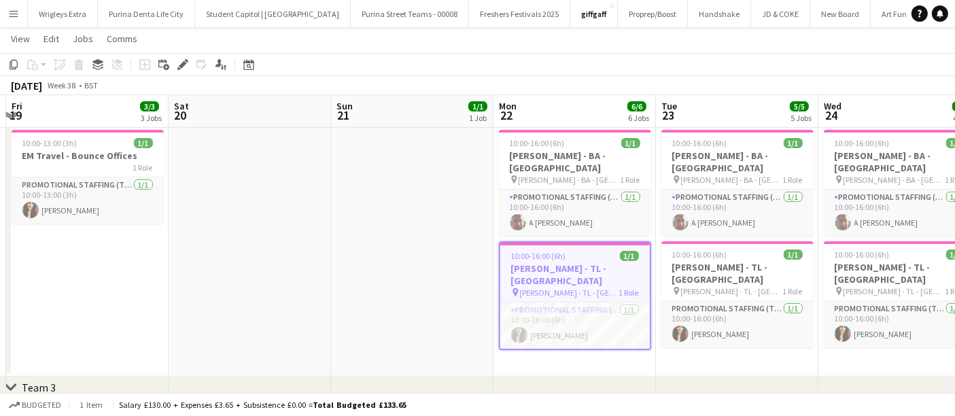
scroll to position [0, 304]
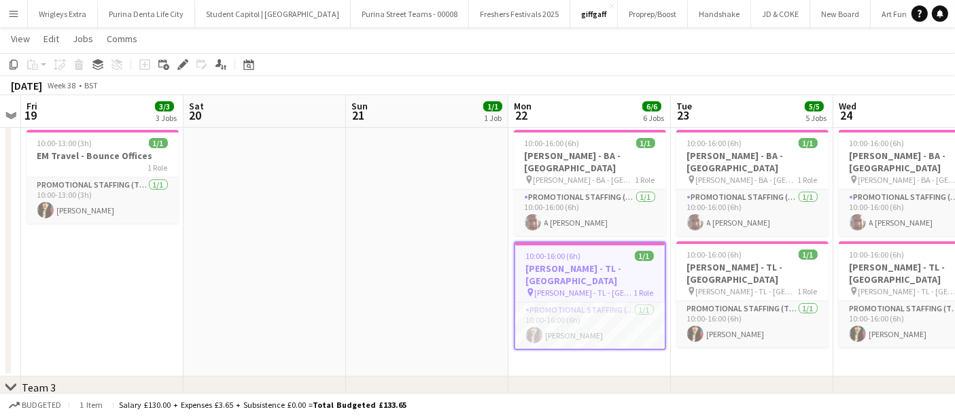
drag, startPoint x: 192, startPoint y: 277, endPoint x: 310, endPoint y: 274, distance: 118.9
click at [310, 274] on app-calendar-viewport "Wed 17 Thu 18 Fri 19 3/3 3 Jobs Sat 20 Sun 21 1/1 1 Job Mon 22 6/6 6 Jobs Tue 2…" at bounding box center [477, 231] width 955 height 961
click at [114, 151] on h3 "EM Travel - Bounce Offices" at bounding box center [102, 155] width 152 height 12
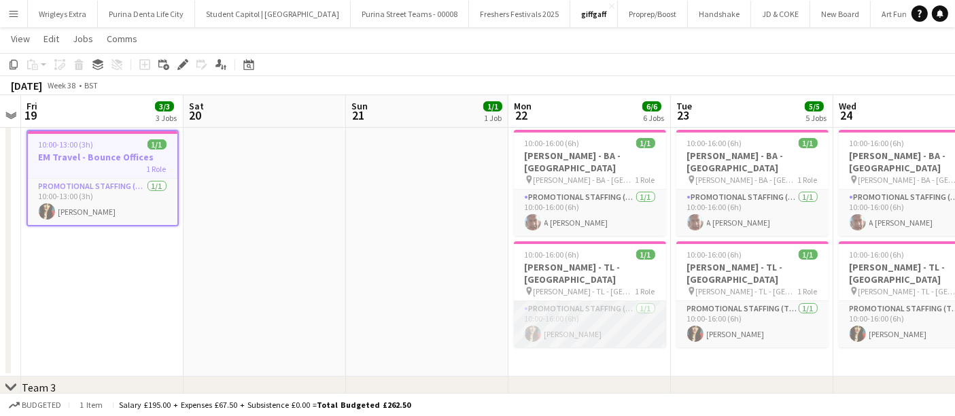
click at [581, 301] on app-card-role "Promotional Staffing (Team Leader) [DATE] 10:00-16:00 (6h) [PERSON_NAME]" at bounding box center [590, 324] width 152 height 46
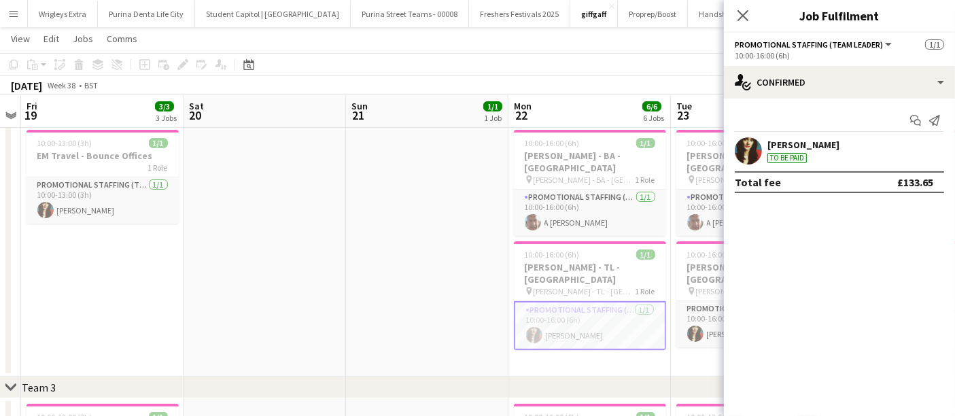
drag, startPoint x: 448, startPoint y: 227, endPoint x: 456, endPoint y: 219, distance: 11.5
click at [446, 226] on app-date-cell at bounding box center [427, 250] width 162 height 252
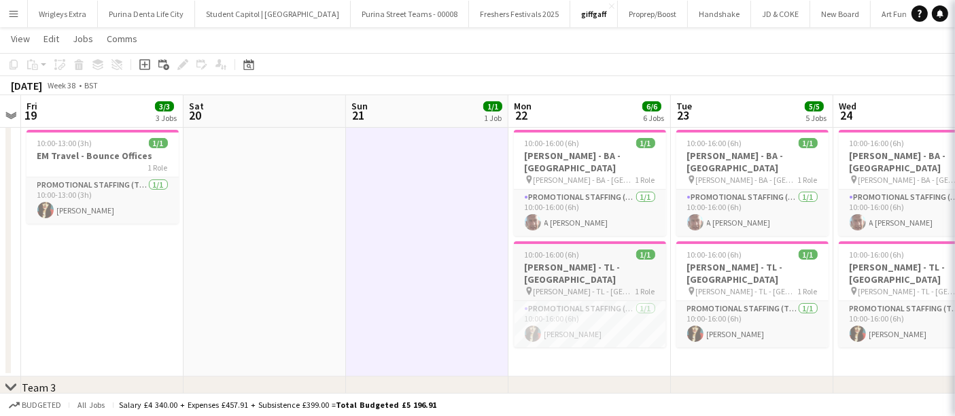
scroll to position [0, 305]
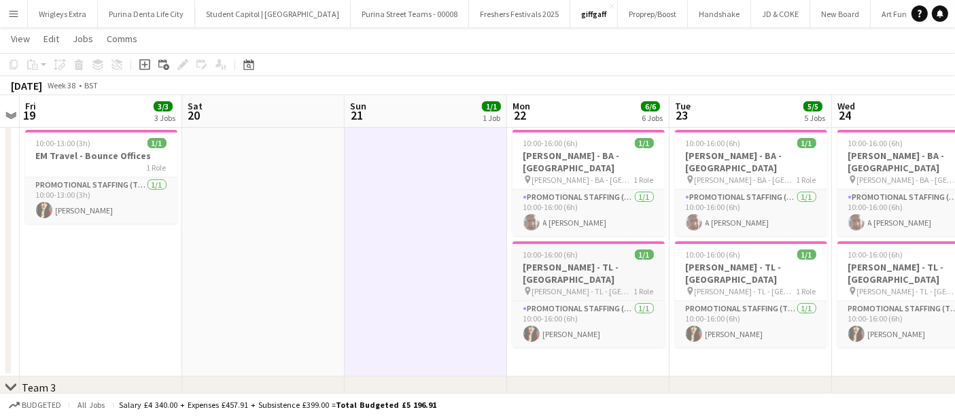
click at [605, 286] on span "[PERSON_NAME] - TL - [GEOGRAPHIC_DATA]" at bounding box center [583, 291] width 102 height 10
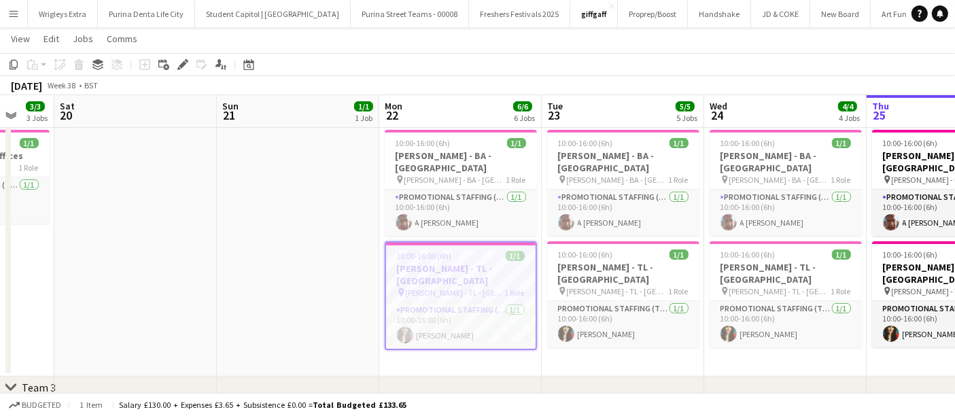
drag, startPoint x: 814, startPoint y: 335, endPoint x: 669, endPoint y: 338, distance: 144.8
click at [670, 338] on app-calendar-viewport "Wed 17 Thu 18 Fri 19 3/3 3 Jobs Sat 20 Sun 21 1/1 1 Job Mon 22 6/6 6 Jobs Tue 2…" at bounding box center [477, 231] width 955 height 961
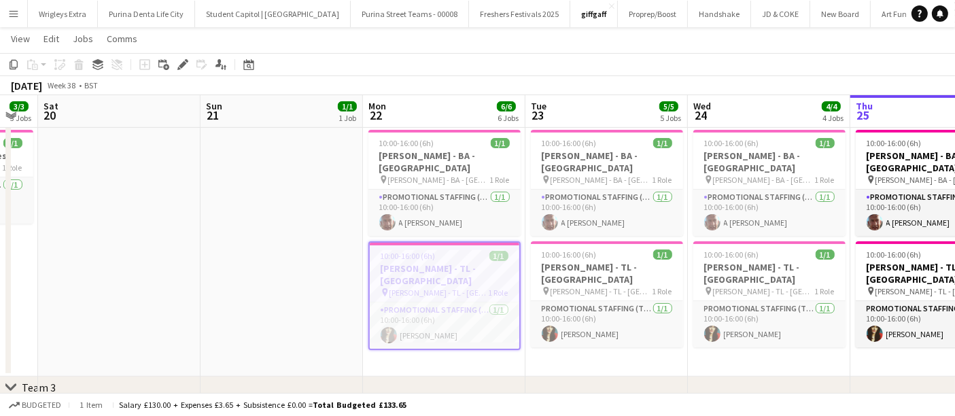
scroll to position [0, 434]
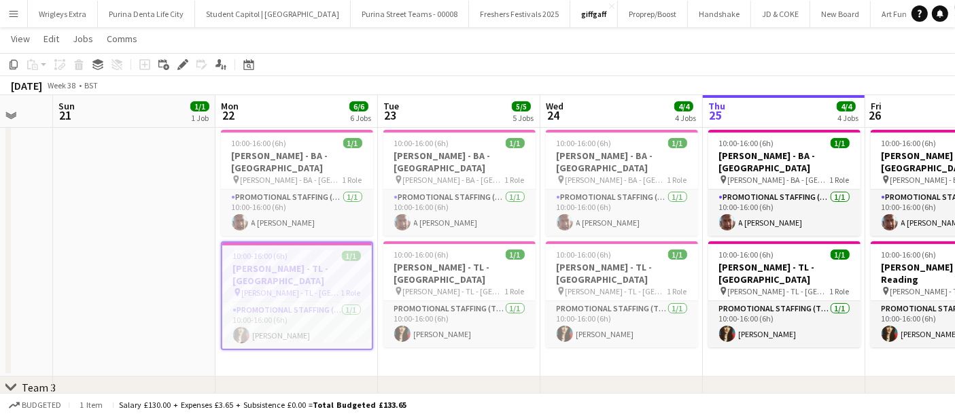
drag, startPoint x: 744, startPoint y: 338, endPoint x: 597, endPoint y: 336, distance: 146.8
click at [597, 336] on app-calendar-viewport "Thu 18 Fri 19 3/3 3 Jobs Sat 20 Sun 21 1/1 1 Job Mon 22 6/6 6 Jobs Tue 23 5/5 5…" at bounding box center [477, 231] width 955 height 961
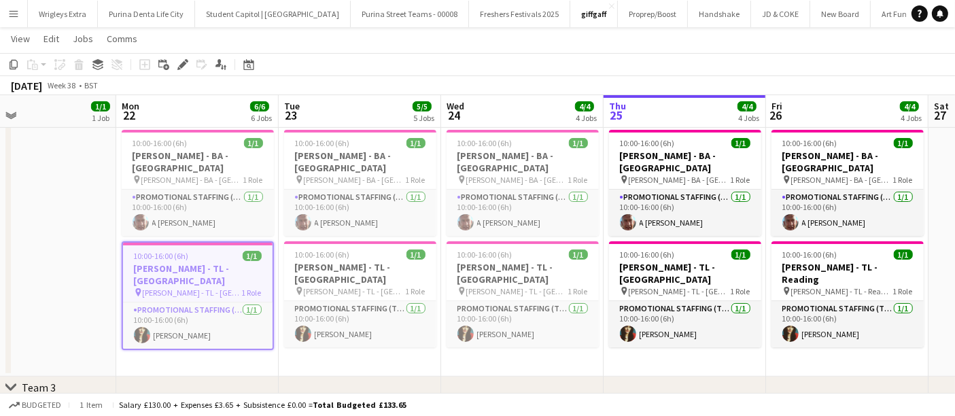
drag, startPoint x: 650, startPoint y: 324, endPoint x: 520, endPoint y: 326, distance: 129.8
click at [533, 326] on app-calendar-viewport "Thu 18 Fri 19 3/3 3 Jobs Sat 20 Sun 21 1/1 1 Job Mon 22 6/6 6 Jobs Tue 23 5/5 5…" at bounding box center [477, 231] width 955 height 961
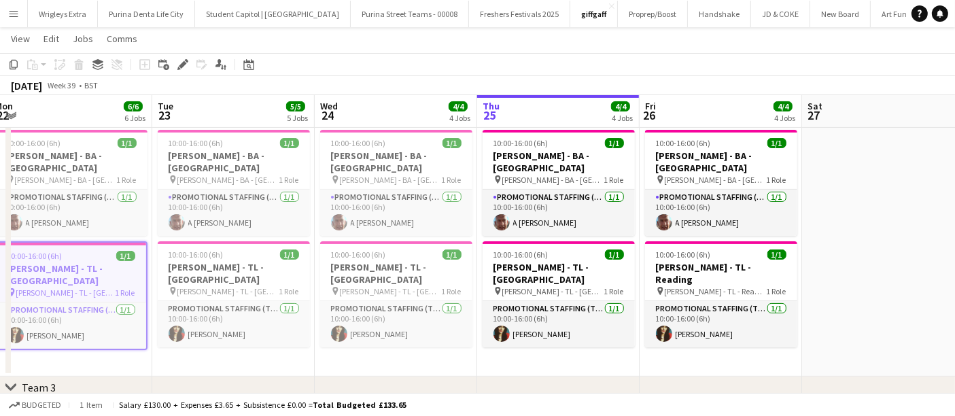
drag, startPoint x: 673, startPoint y: 351, endPoint x: 555, endPoint y: 351, distance: 118.2
click at [561, 351] on app-calendar-viewport "Fri 19 3/3 3 Jobs Sat 20 Sun 21 1/1 1 Job Mon 22 6/6 6 Jobs Tue 23 5/5 5 Jobs W…" at bounding box center [477, 231] width 955 height 961
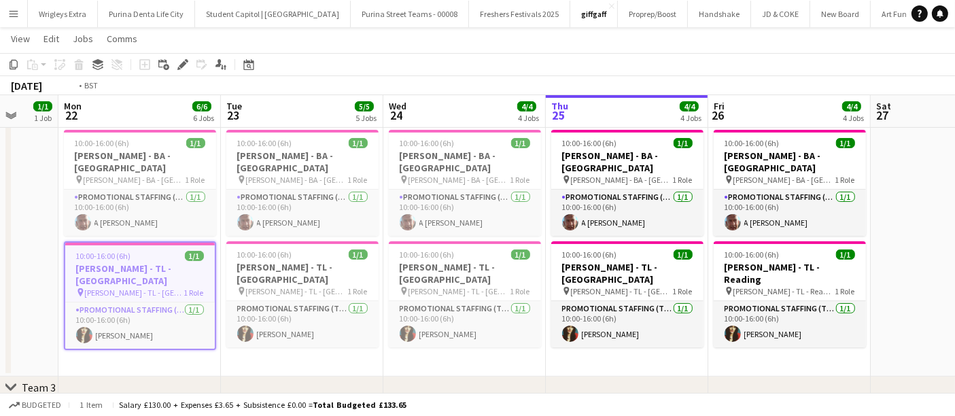
scroll to position [0, 423]
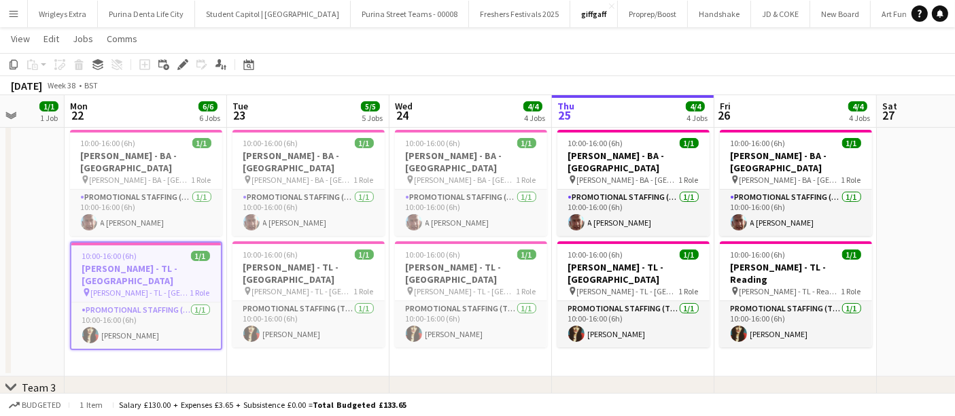
drag, startPoint x: 497, startPoint y: 355, endPoint x: 574, endPoint y: 354, distance: 77.5
click at [574, 354] on app-calendar-viewport "Fri 19 3/3 3 Jobs Sat 20 Sun 21 1/1 1 Job Mon 22 6/6 6 Jobs Tue 23 5/5 5 Jobs W…" at bounding box center [477, 231] width 955 height 961
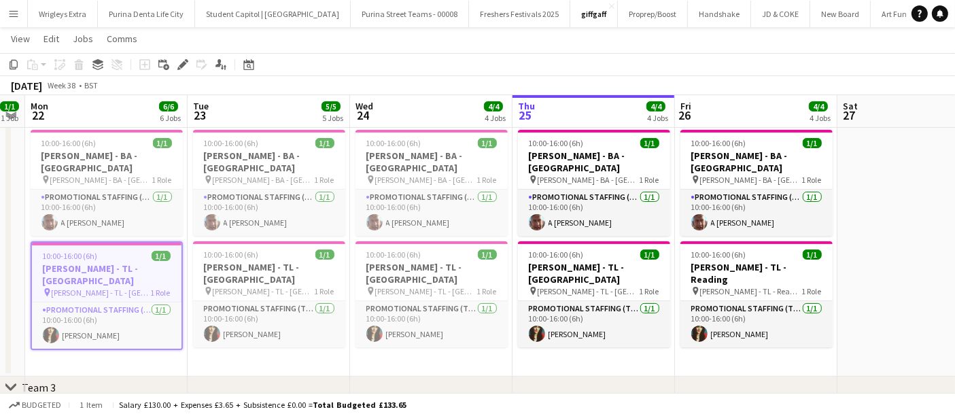
drag, startPoint x: 654, startPoint y: 350, endPoint x: 582, endPoint y: 350, distance: 71.3
click at [597, 350] on app-calendar-viewport "Fri 19 3/3 3 Jobs Sat 20 Sun 21 1/1 1 Job Mon 22 6/6 6 Jobs Tue 23 5/5 5 Jobs W…" at bounding box center [477, 231] width 955 height 961
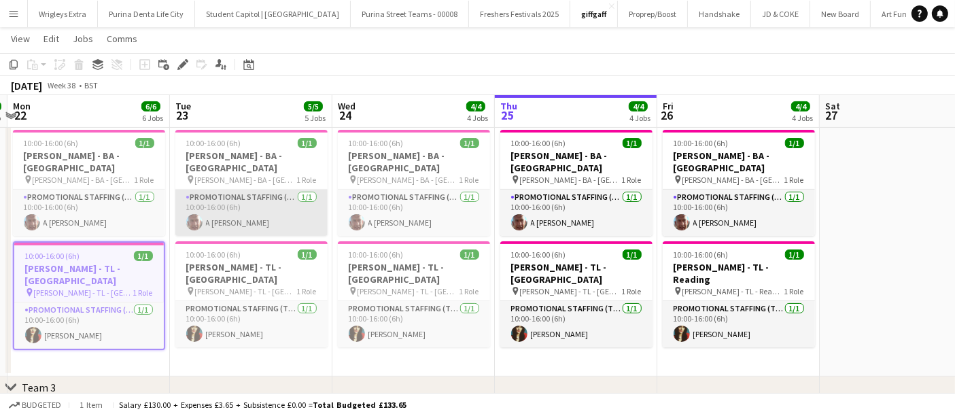
drag, startPoint x: 237, startPoint y: 202, endPoint x: 247, endPoint y: 194, distance: 13.5
click at [236, 202] on app-card-role "Promotional Staffing (Brand Ambassadors) [DATE] 10:00-16:00 (6h) A [PERSON_NAME]" at bounding box center [251, 213] width 152 height 46
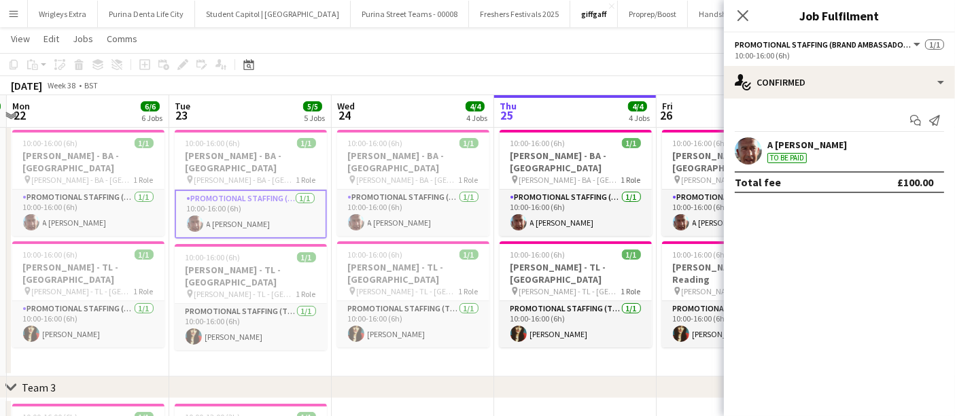
click at [444, 205] on app-calendar-viewport "Fri 19 3/3 3 Jobs Sat 20 Sun 21 1/1 1 Job Mon 22 6/6 6 Jobs Tue 23 5/5 5 Jobs W…" at bounding box center [477, 231] width 955 height 961
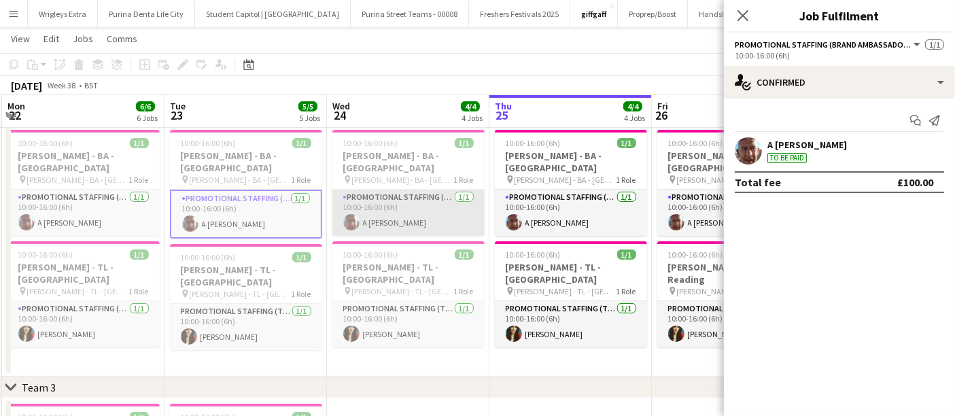
click at [425, 205] on app-card-role "Promotional Staffing (Brand Ambassadors) [DATE] 10:00-16:00 (6h) A [PERSON_NAME]" at bounding box center [408, 213] width 152 height 46
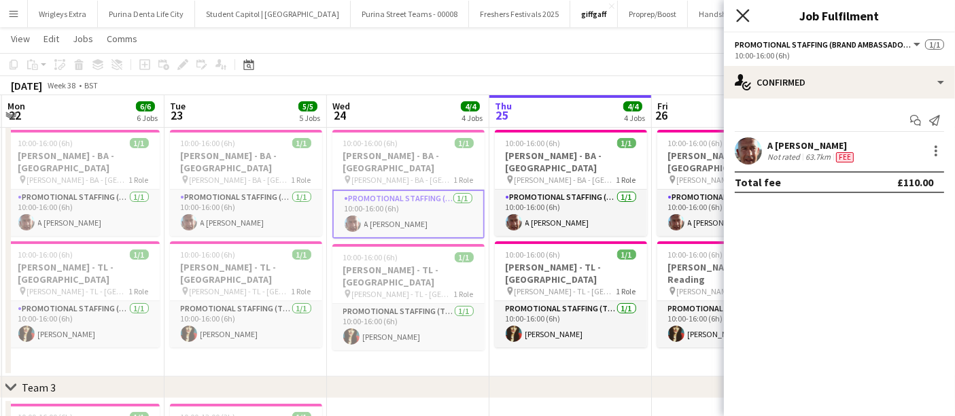
click at [742, 14] on icon at bounding box center [742, 15] width 13 height 13
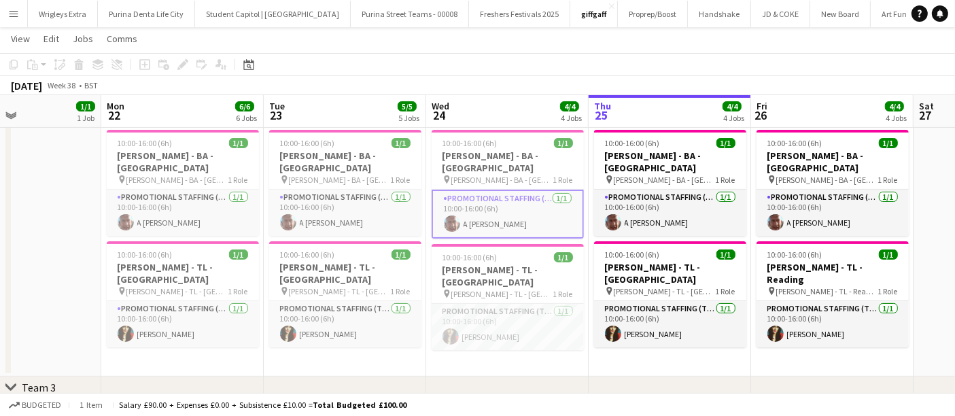
scroll to position [0, 385]
drag, startPoint x: 472, startPoint y: 348, endPoint x: 550, endPoint y: 357, distance: 78.6
click at [550, 357] on app-calendar-viewport "Fri 19 3/3 3 Jobs Sat 20 Sun 21 1/1 1 Job Mon 22 6/6 6 Jobs Tue 23 5/5 5 Jobs W…" at bounding box center [477, 231] width 955 height 961
click at [678, 352] on app-date-cell "10:00-16:00 (6h) 1/1 [PERSON_NAME] - [GEOGRAPHIC_DATA] - [GEOGRAPHIC_DATA] pin …" at bounding box center [670, 250] width 162 height 252
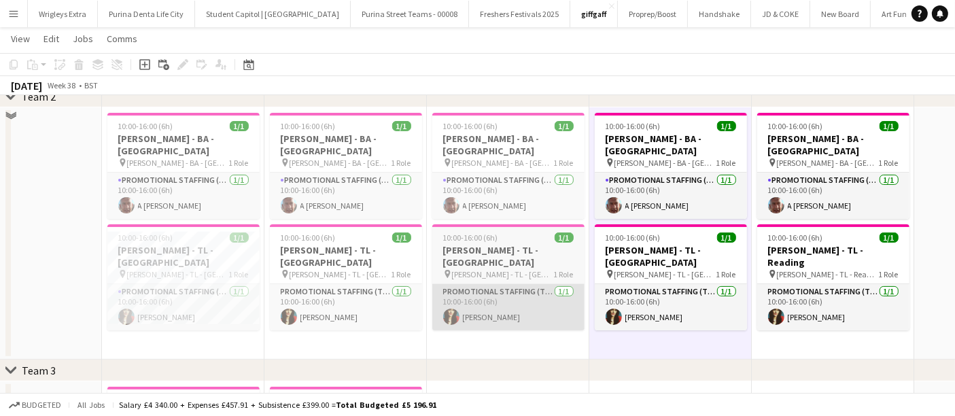
scroll to position [243, 0]
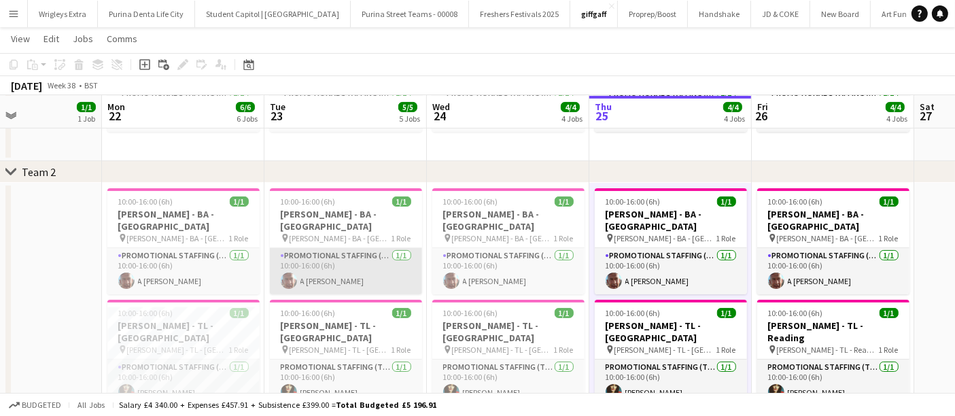
click at [342, 248] on app-card-role "Promotional Staffing (Brand Ambassadors) [DATE] 10:00-16:00 (6h) A [PERSON_NAME]" at bounding box center [346, 271] width 152 height 46
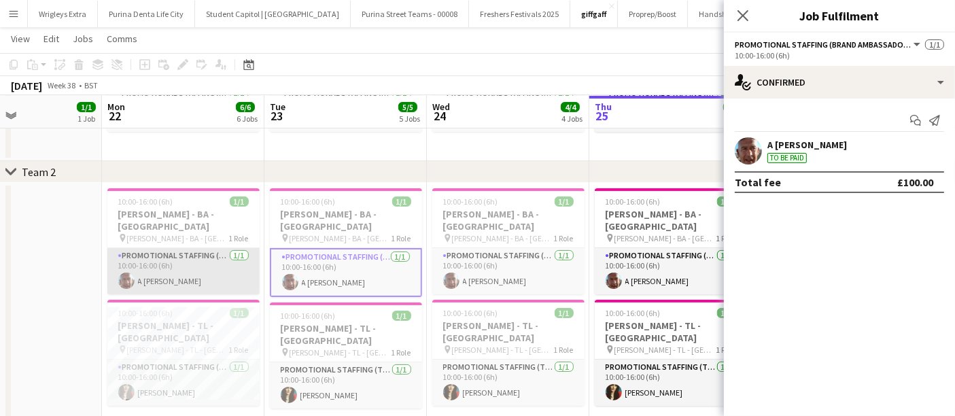
click at [179, 255] on app-card-role "Promotional Staffing (Brand Ambassadors) [DATE] 10:00-16:00 (6h) A [PERSON_NAME]" at bounding box center [183, 271] width 152 height 46
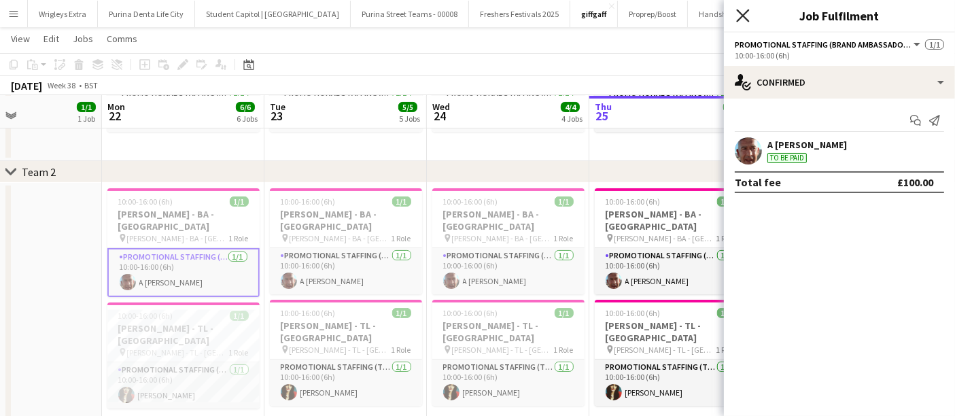
click at [743, 10] on icon "Close pop-in" at bounding box center [742, 15] width 13 height 13
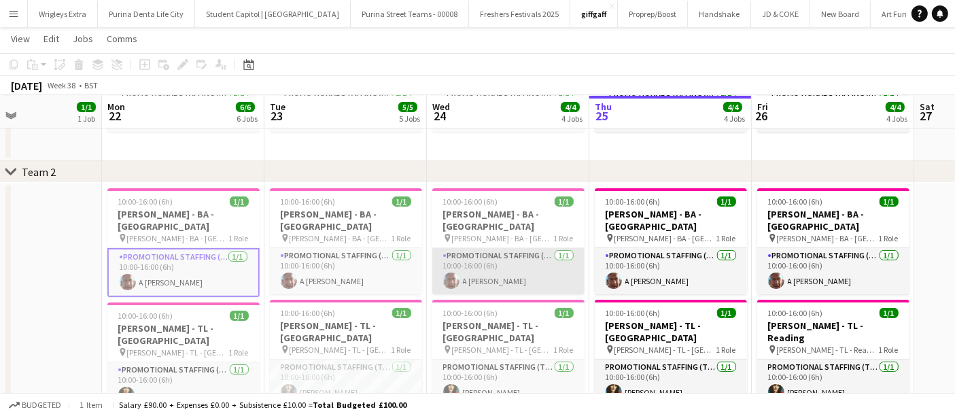
click at [538, 248] on app-card-role "Promotional Staffing (Brand Ambassadors) [DATE] 10:00-16:00 (6h) A [PERSON_NAME]" at bounding box center [508, 271] width 152 height 46
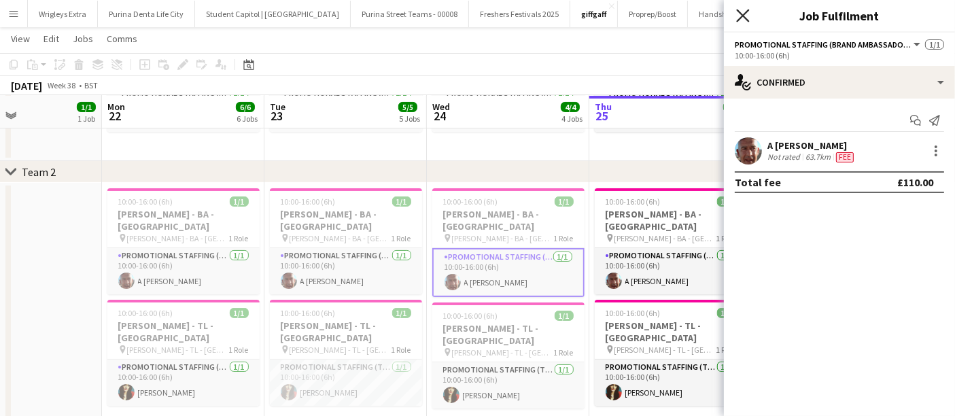
click at [744, 16] on icon "Close pop-in" at bounding box center [742, 15] width 13 height 13
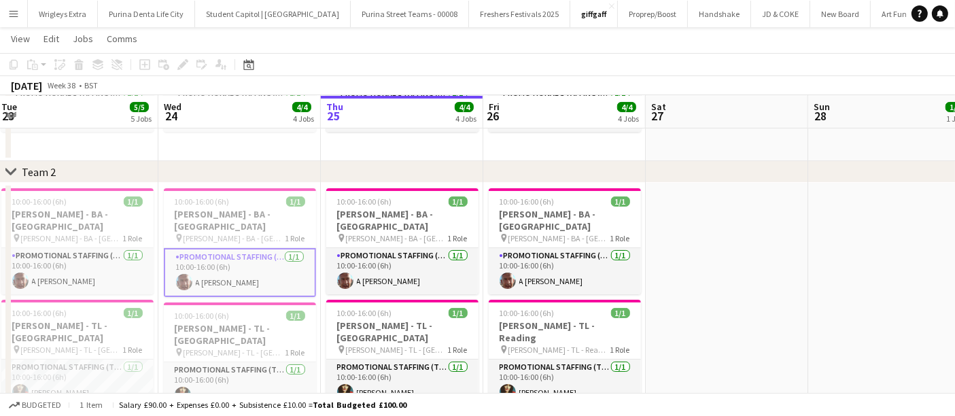
drag, startPoint x: 868, startPoint y: 251, endPoint x: 588, endPoint y: 285, distance: 281.9
click at [599, 284] on app-calendar-viewport "Sat 20 Sun 21 1/1 1 Job Mon 22 6/6 6 Jobs Tue 23 5/5 5 Jobs Wed 24 4/4 4 Jobs T…" at bounding box center [477, 290] width 955 height 961
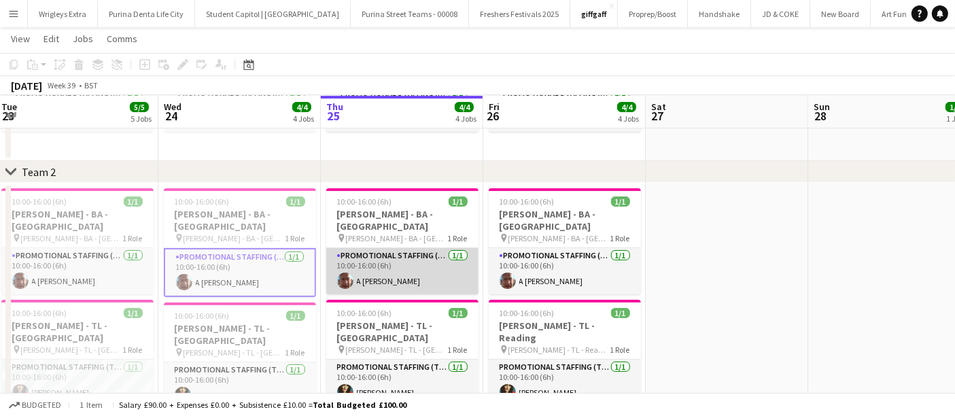
click at [421, 260] on app-card-role "Promotional Staffing (Brand Ambassadors) [DATE] 10:00-16:00 (6h) A [PERSON_NAME]" at bounding box center [402, 271] width 152 height 46
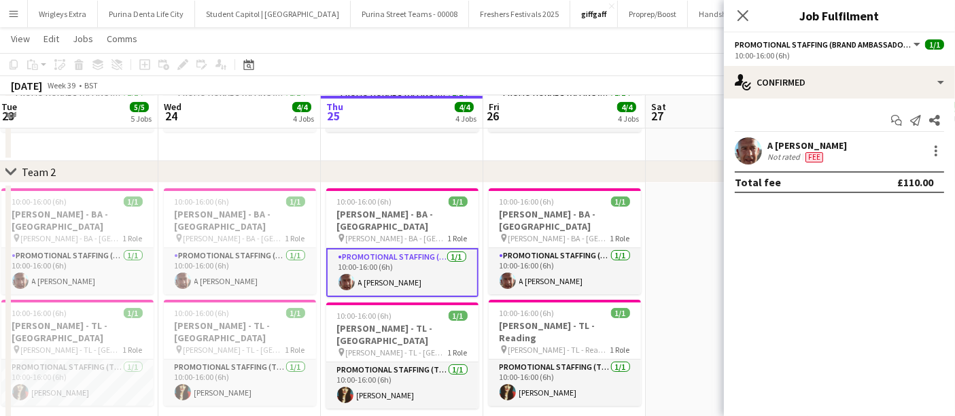
scroll to position [0, 490]
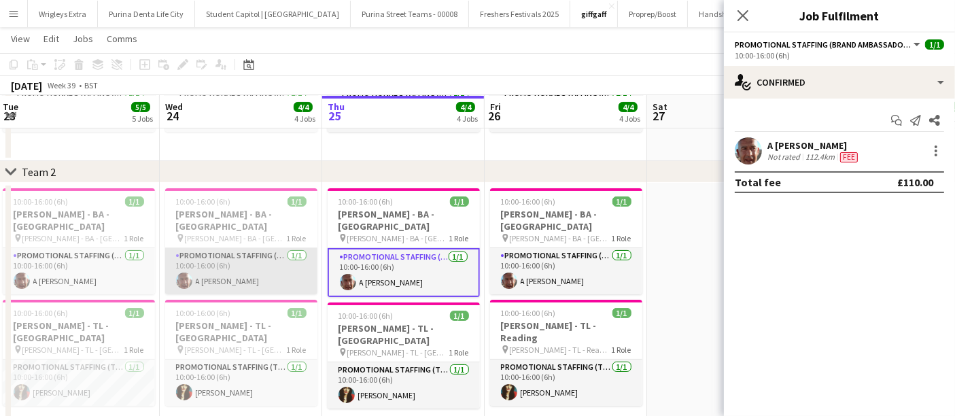
click at [257, 254] on app-card-role "Promotional Staffing (Brand Ambassadors) [DATE] 10:00-16:00 (6h) A [PERSON_NAME]" at bounding box center [241, 271] width 152 height 46
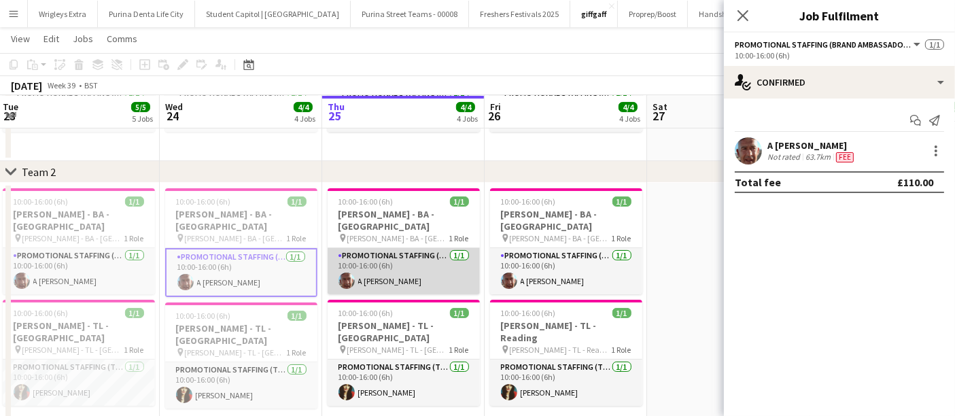
click at [400, 255] on app-card-role "Promotional Staffing (Brand Ambassadors) [DATE] 10:00-16:00 (6h) A [PERSON_NAME]" at bounding box center [403, 271] width 152 height 46
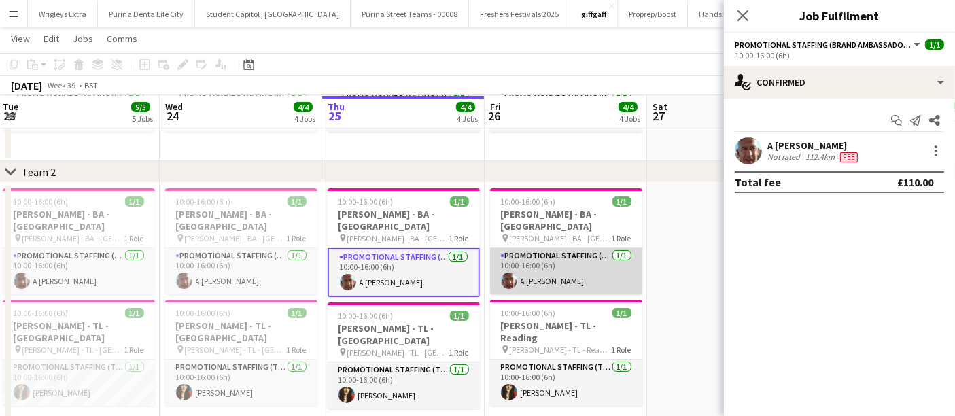
click at [540, 248] on app-card-role "Promotional Staffing (Brand Ambassadors) [DATE] 10:00-16:00 (6h) A [PERSON_NAME]" at bounding box center [566, 271] width 152 height 46
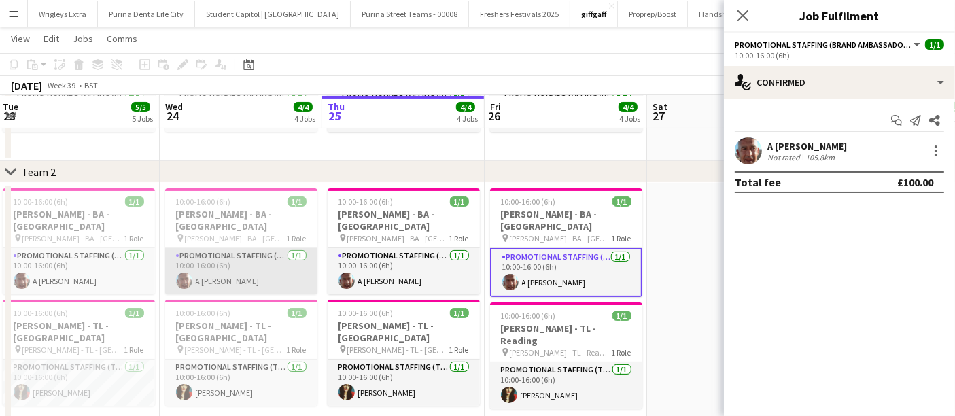
click at [278, 267] on app-card-role "Promotional Staffing (Brand Ambassadors) [DATE] 10:00-16:00 (6h) A [PERSON_NAME]" at bounding box center [241, 271] width 152 height 46
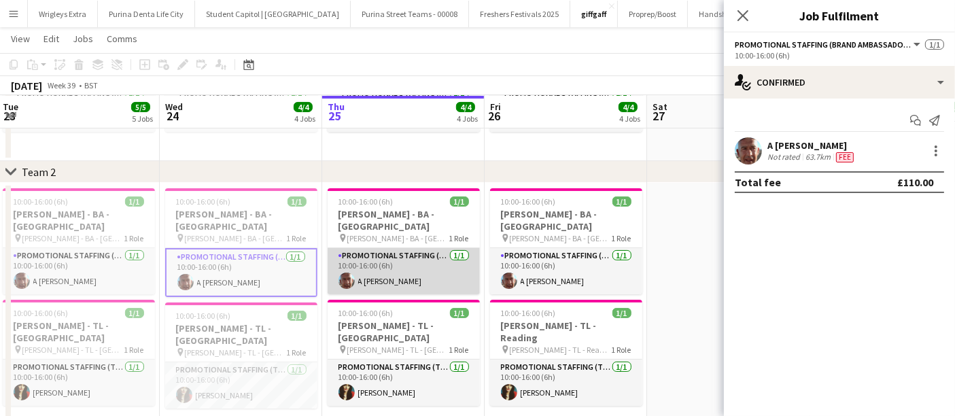
click at [384, 261] on app-card-role "Promotional Staffing (Brand Ambassadors) [DATE] 10:00-16:00 (6h) A [PERSON_NAME]" at bounding box center [403, 271] width 152 height 46
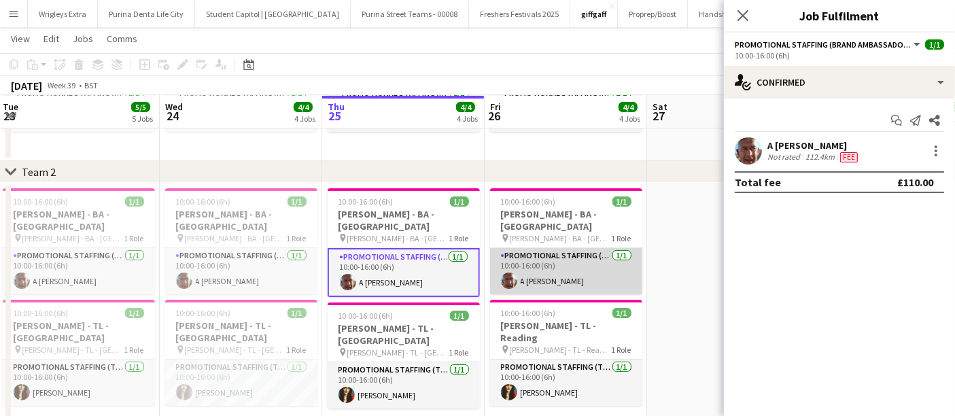
click at [570, 260] on app-card-role "Promotional Staffing (Brand Ambassadors) [DATE] 10:00-16:00 (6h) A [PERSON_NAME]" at bounding box center [566, 271] width 152 height 46
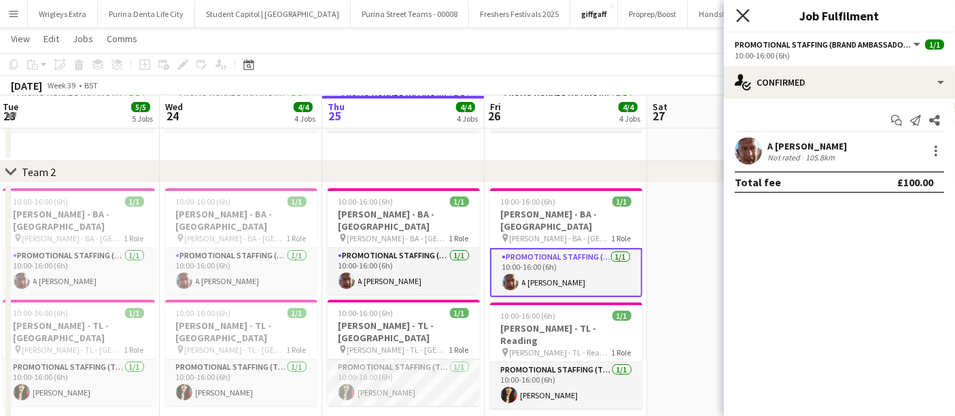
click at [741, 14] on icon at bounding box center [742, 15] width 13 height 13
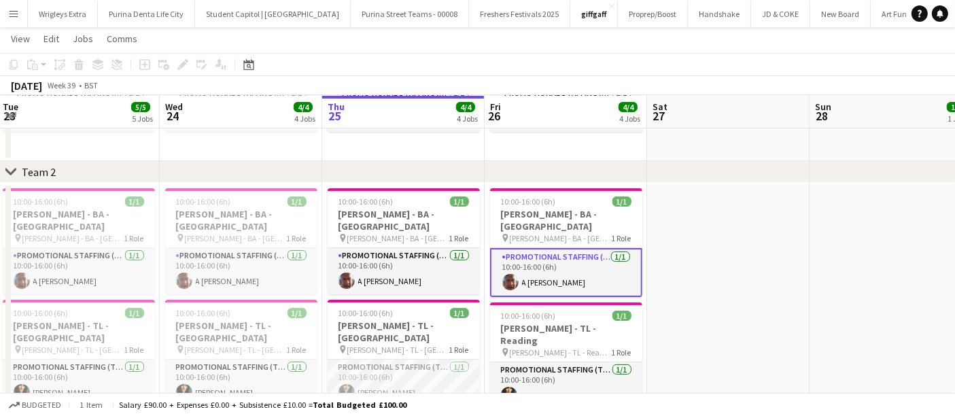
scroll to position [0, 408]
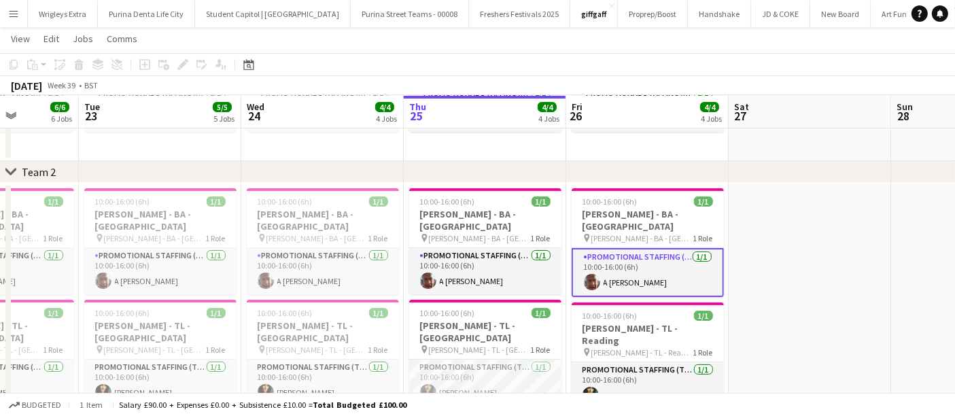
drag, startPoint x: 773, startPoint y: 253, endPoint x: 806, endPoint y: 250, distance: 32.7
click at [803, 252] on app-calendar-viewport "Sat 20 Sun 21 1/1 1 Job Mon 22 6/6 6 Jobs Tue 23 5/5 5 Jobs Wed 24 4/4 4 Jobs T…" at bounding box center [477, 290] width 955 height 961
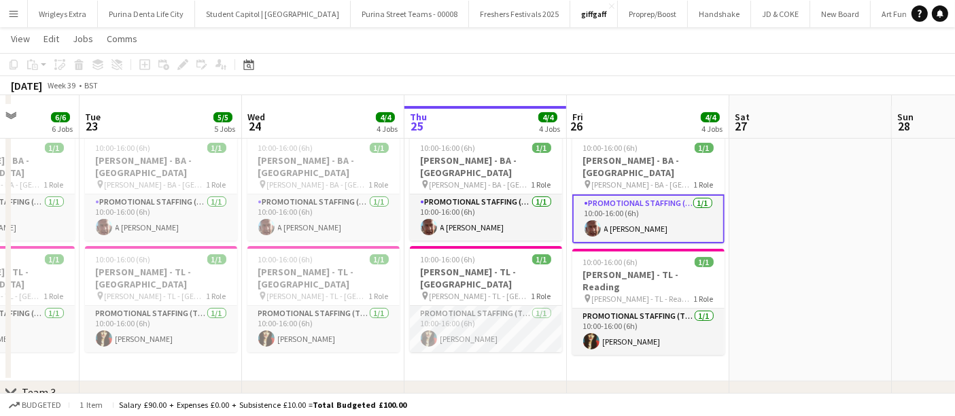
scroll to position [319, 0]
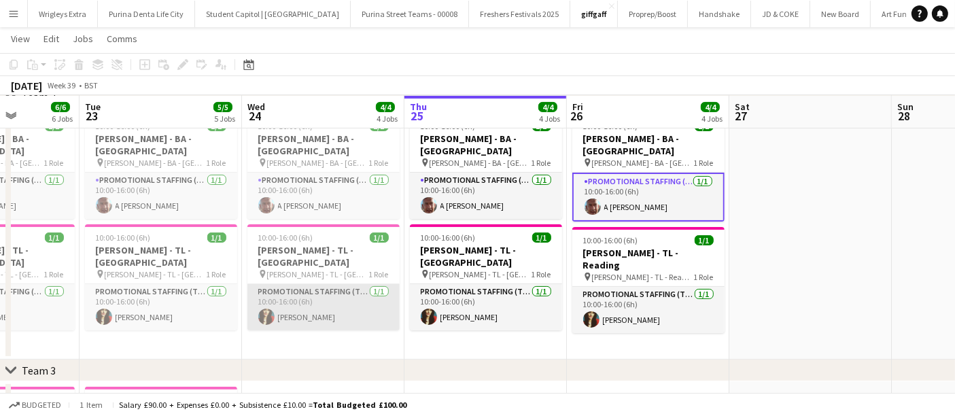
click at [319, 284] on app-card-role "Promotional Staffing (Team Leader) [DATE] 10:00-16:00 (6h) [PERSON_NAME]" at bounding box center [323, 307] width 152 height 46
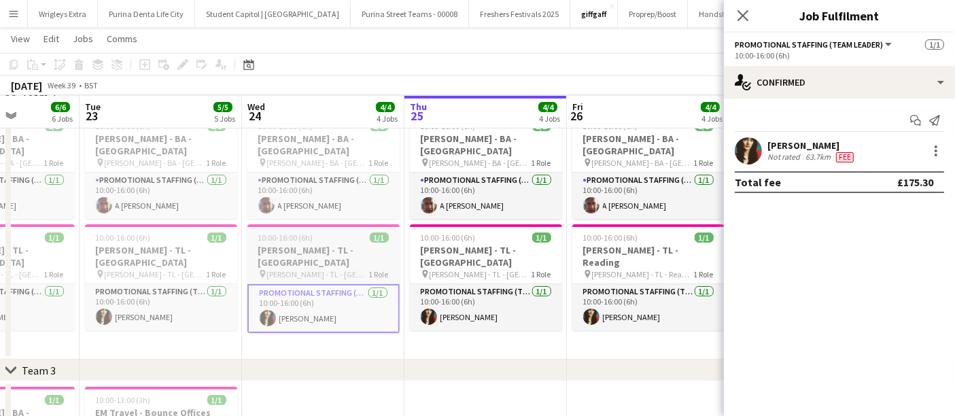
click at [335, 232] on div "10:00-16:00 (6h) 1/1" at bounding box center [323, 237] width 152 height 10
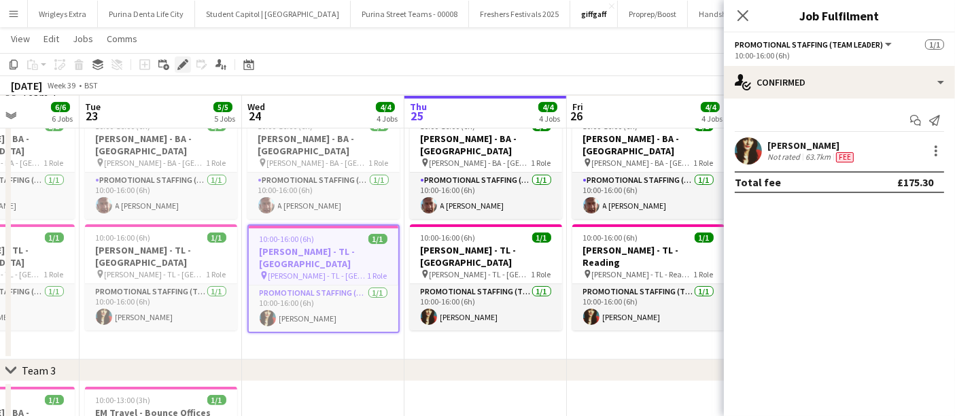
click at [182, 60] on icon "Edit" at bounding box center [182, 64] width 11 height 11
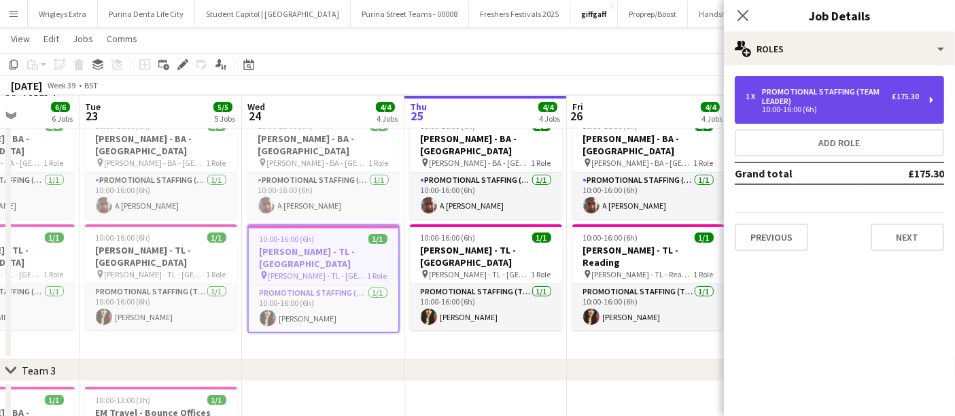
click at [834, 98] on div "Promotional Staffing (Team Leader)" at bounding box center [827, 96] width 130 height 19
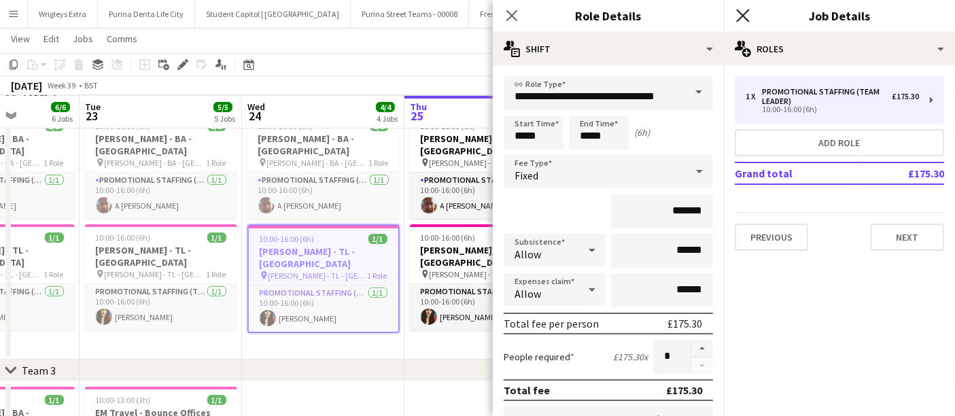
click at [745, 13] on icon at bounding box center [742, 15] width 13 height 13
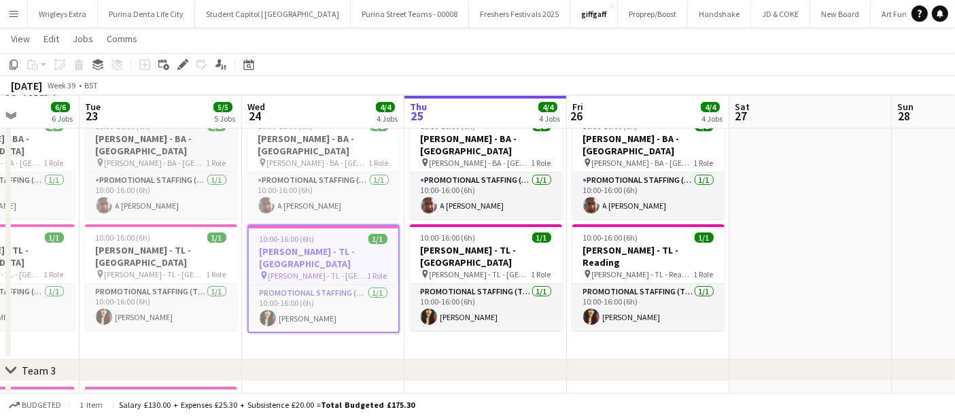
click at [184, 143] on app-job-card "10:00-16:00 (6h) 1/1 [PERSON_NAME] - [GEOGRAPHIC_DATA] - [GEOGRAPHIC_DATA] pin …" at bounding box center [161, 166] width 152 height 106
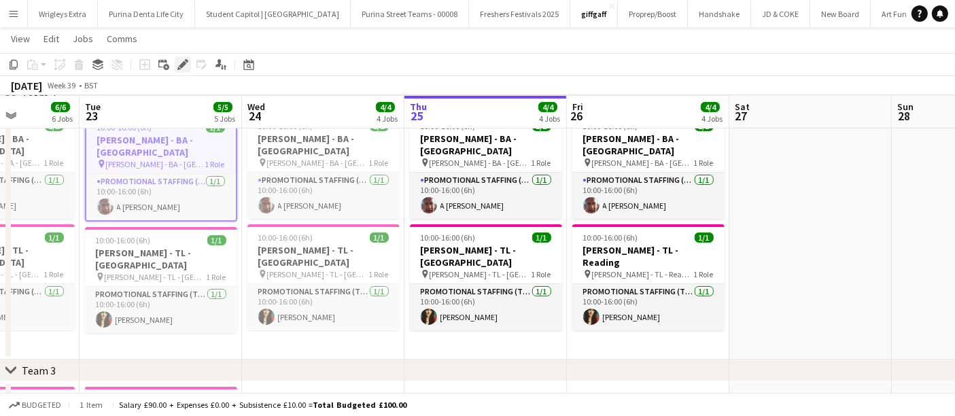
click at [181, 63] on icon "Edit" at bounding box center [182, 64] width 11 height 11
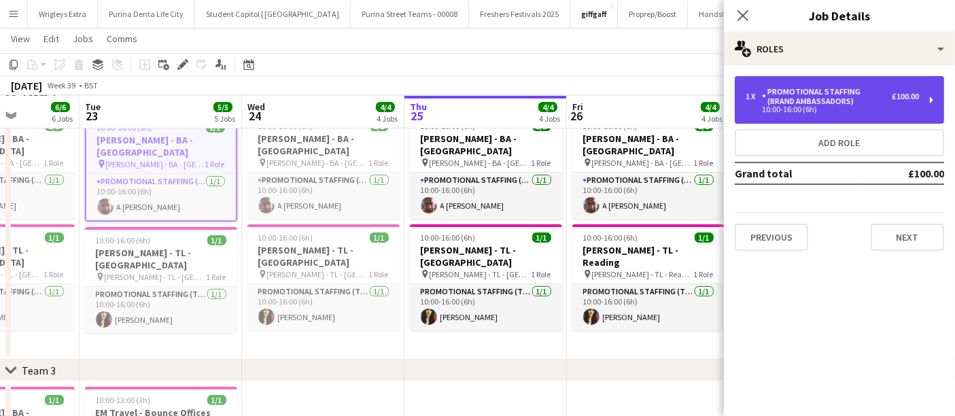
click at [831, 86] on div "1 x Promotional Staffing (Brand Ambassadors) £100.00 10:00-16:00 (6h)" at bounding box center [838, 100] width 209 height 48
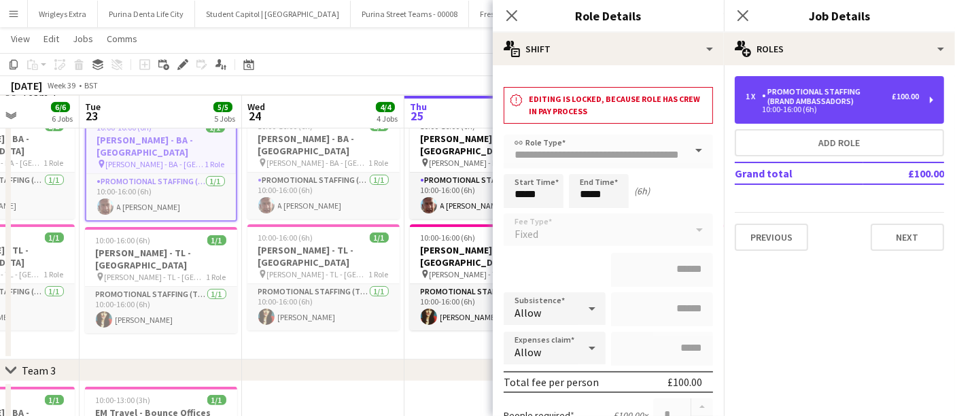
scroll to position [151, 0]
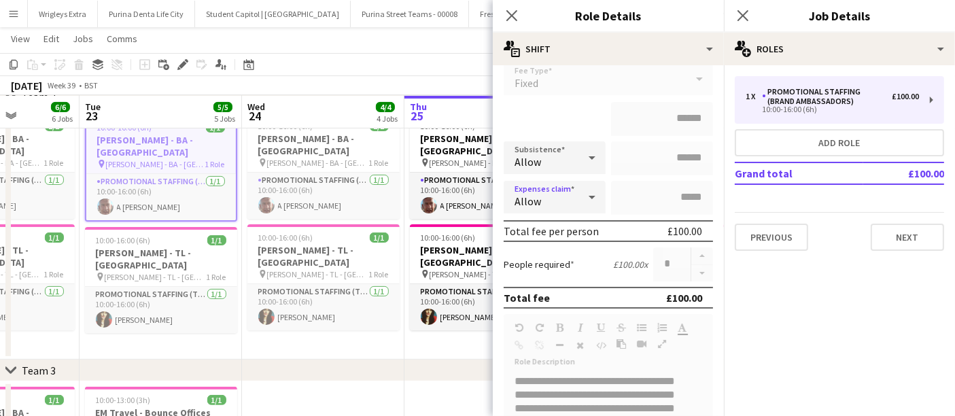
click at [584, 197] on icon at bounding box center [592, 196] width 16 height 27
click at [510, 17] on icon at bounding box center [511, 15] width 13 height 13
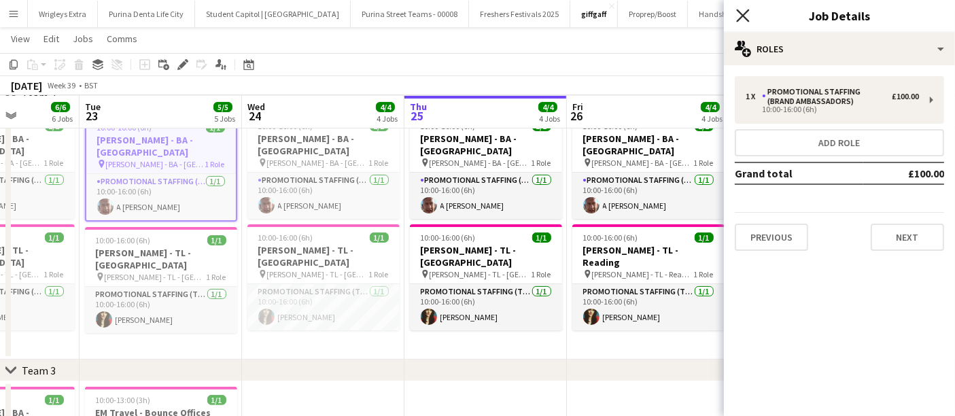
click at [737, 14] on icon "Close pop-in" at bounding box center [742, 15] width 13 height 13
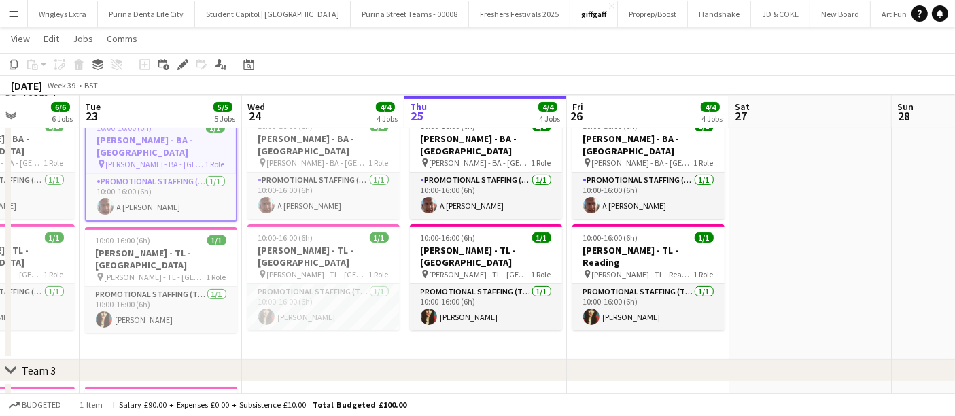
click at [652, 52] on app-page-menu "View Day view expanded Day view collapsed Month view Date picker Jump to [DATE]…" at bounding box center [477, 40] width 955 height 26
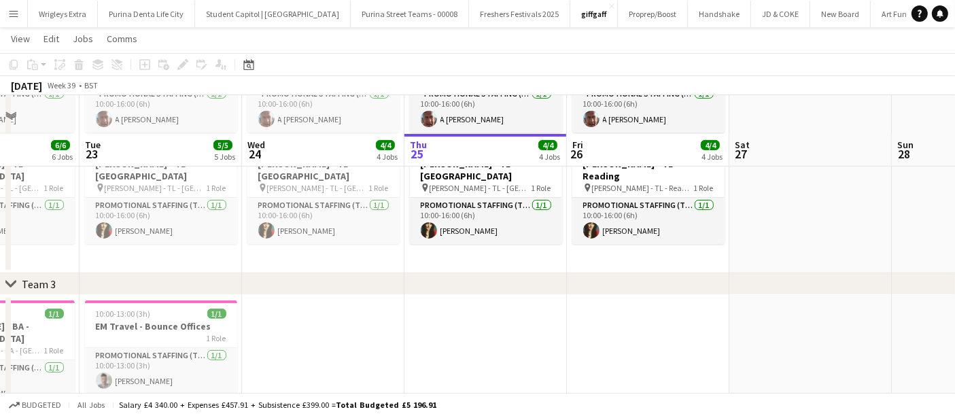
scroll to position [453, 0]
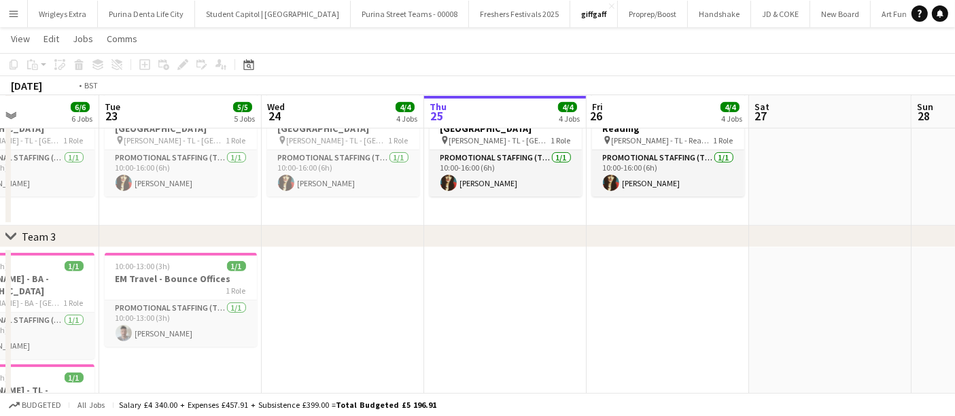
drag, startPoint x: 464, startPoint y: 315, endPoint x: 586, endPoint y: 300, distance: 122.5
click at [578, 301] on app-calendar-viewport "Sat 20 Sun 21 1/1 1 Job Mon 22 6/6 6 Jobs Tue 23 5/5 5 Jobs Wed 24 4/4 4 Jobs T…" at bounding box center [477, 80] width 955 height 961
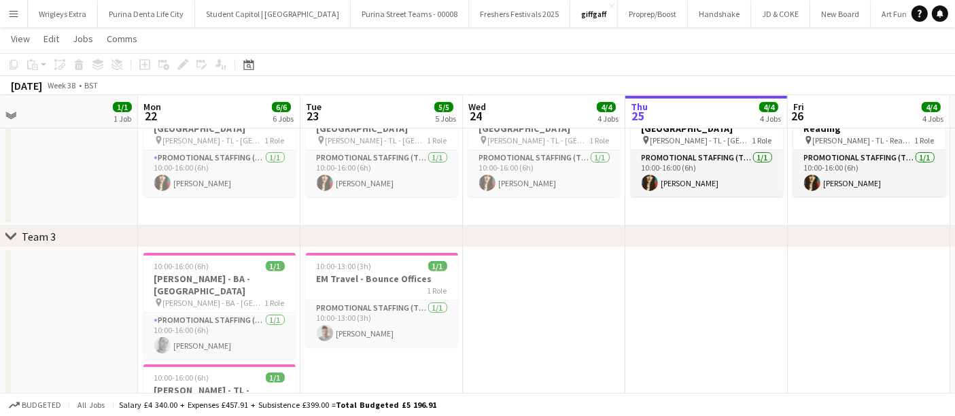
drag, startPoint x: 631, startPoint y: 293, endPoint x: 726, endPoint y: 283, distance: 95.6
click at [726, 284] on app-calendar-viewport "Fri 19 3/3 3 Jobs Sat 20 Sun 21 1/1 1 Job Mon 22 6/6 6 Jobs Tue 23 5/5 5 Jobs W…" at bounding box center [477, 80] width 955 height 961
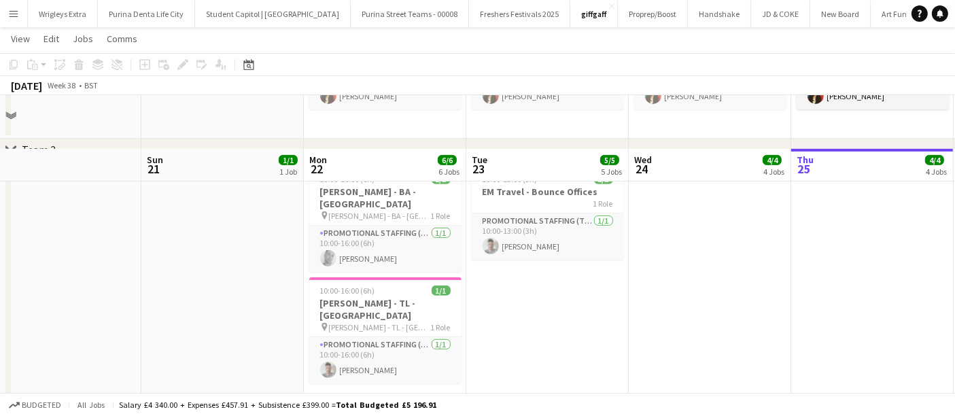
scroll to position [603, 0]
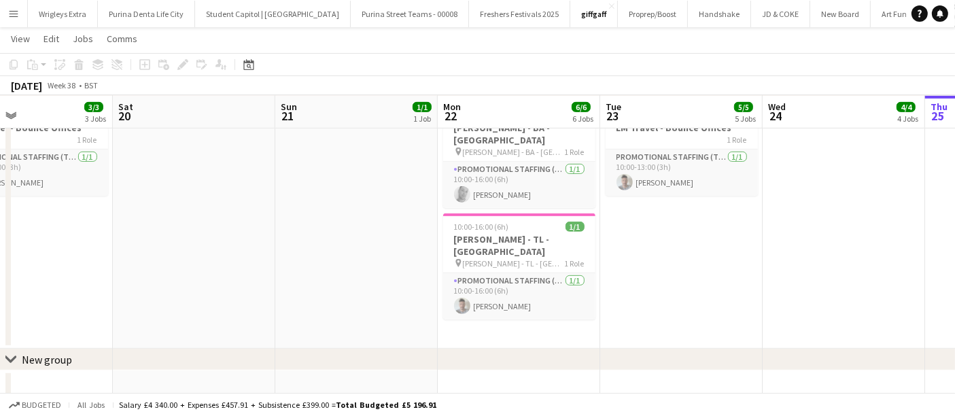
drag, startPoint x: 533, startPoint y: 287, endPoint x: 700, endPoint y: 276, distance: 167.5
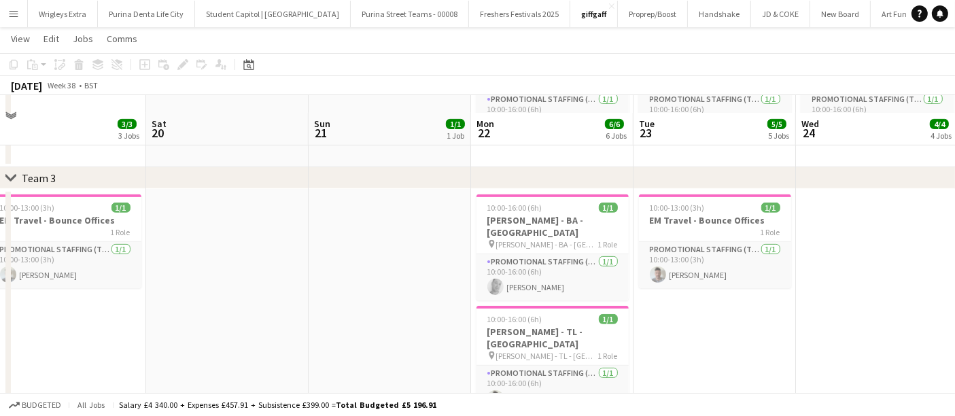
scroll to position [528, 0]
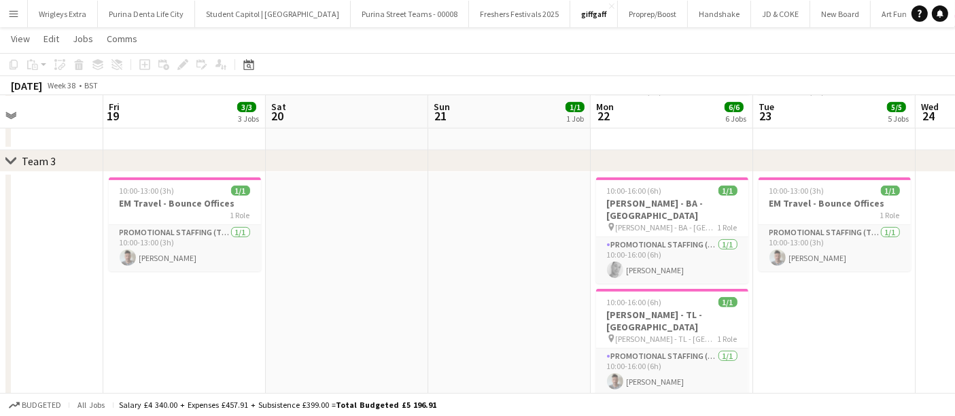
drag, startPoint x: 283, startPoint y: 256, endPoint x: 402, endPoint y: 257, distance: 119.6
click at [402, 257] on app-calendar-viewport "Tue 16 Wed 17 Thu 18 Fri 19 3/3 3 Jobs Sat 20 Sun 21 1/1 1 Job Mon 22 6/6 6 Job…" at bounding box center [477, 5] width 955 height 961
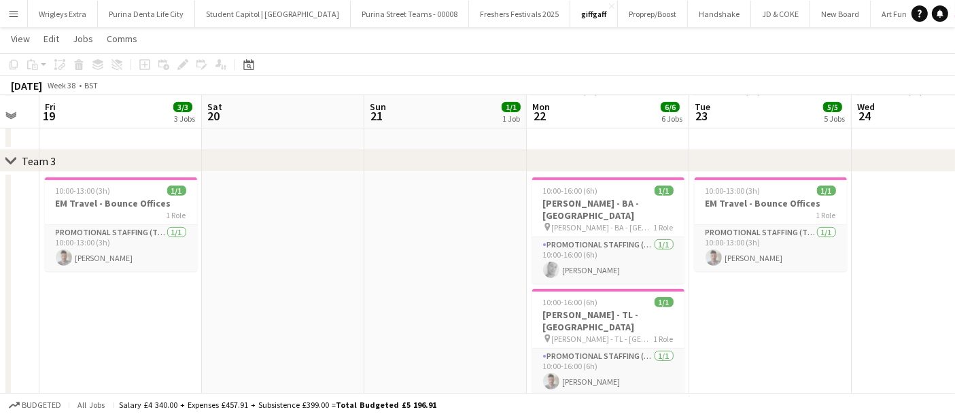
scroll to position [0, 448]
drag, startPoint x: 452, startPoint y: 252, endPoint x: 388, endPoint y: 256, distance: 64.0
click at [388, 256] on app-calendar-viewport "Tue 16 Wed 17 Thu 18 Fri 19 3/3 3 Jobs Sat 20 Sun 21 1/1 1 Job Mon 22 6/6 6 Job…" at bounding box center [477, 5] width 955 height 961
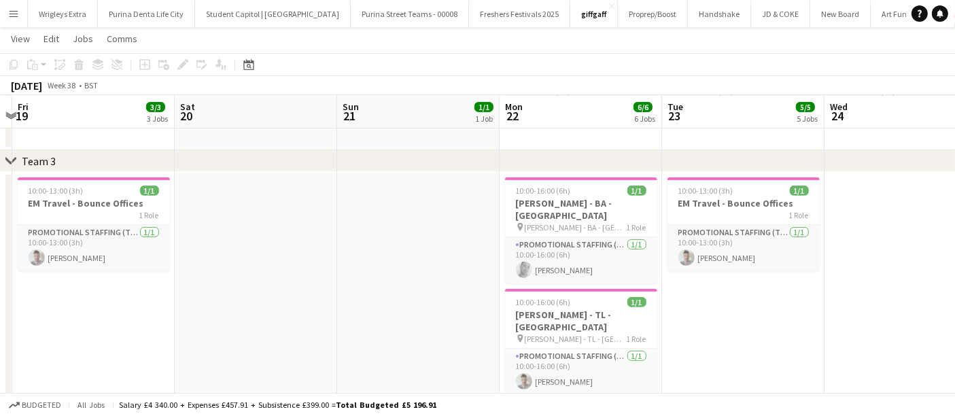
scroll to position [0, 479]
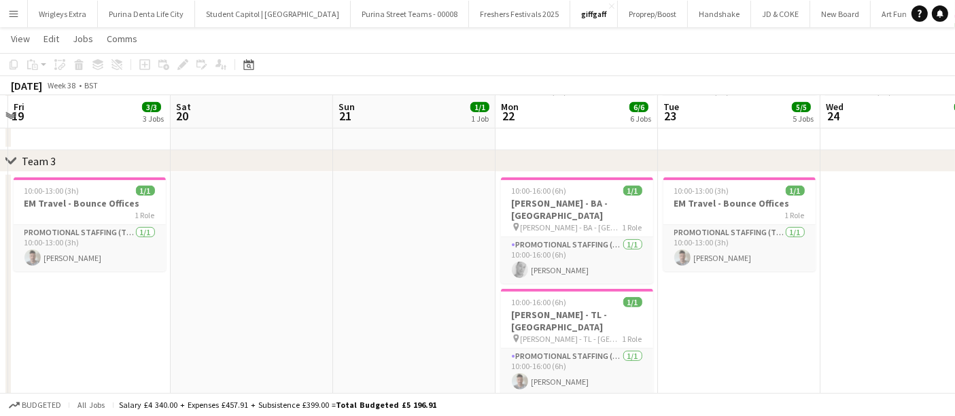
drag, startPoint x: 768, startPoint y: 330, endPoint x: 737, endPoint y: 325, distance: 31.1
click at [737, 325] on app-calendar-viewport "Tue 16 Wed 17 Thu 18 Fri 19 3/3 3 Jobs Sat 20 Sun 21 1/1 1 Job Mon 22 6/6 6 Job…" at bounding box center [477, 5] width 955 height 961
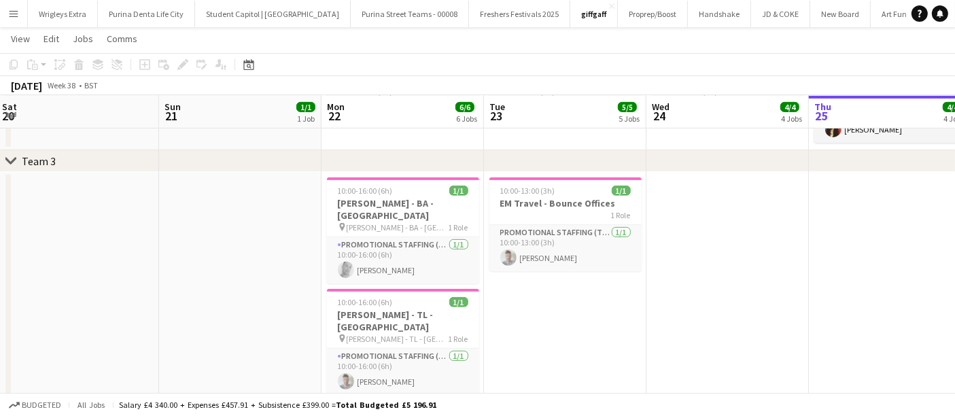
drag, startPoint x: 813, startPoint y: 296, endPoint x: 637, endPoint y: 308, distance: 177.1
click at [637, 308] on app-calendar-viewport "Wed 17 Thu 18 Fri 19 3/3 3 Jobs Sat 20 Sun 21 1/1 1 Job Mon 22 6/6 6 Jobs Tue 2…" at bounding box center [477, 5] width 955 height 961
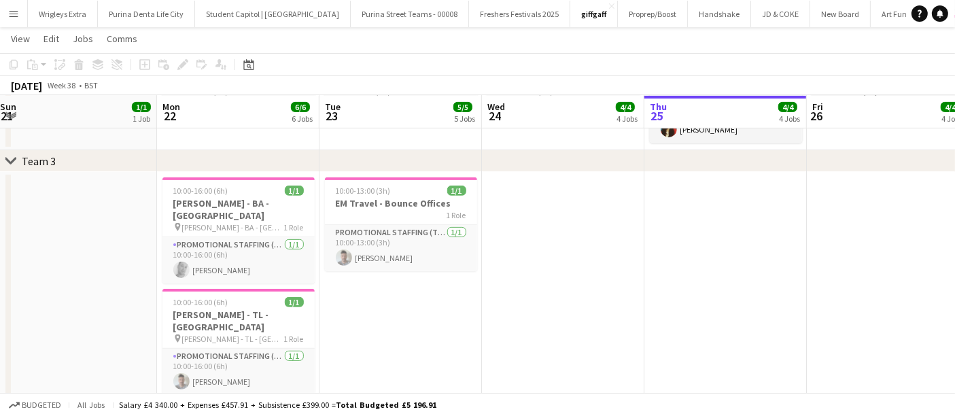
scroll to position [0, 467]
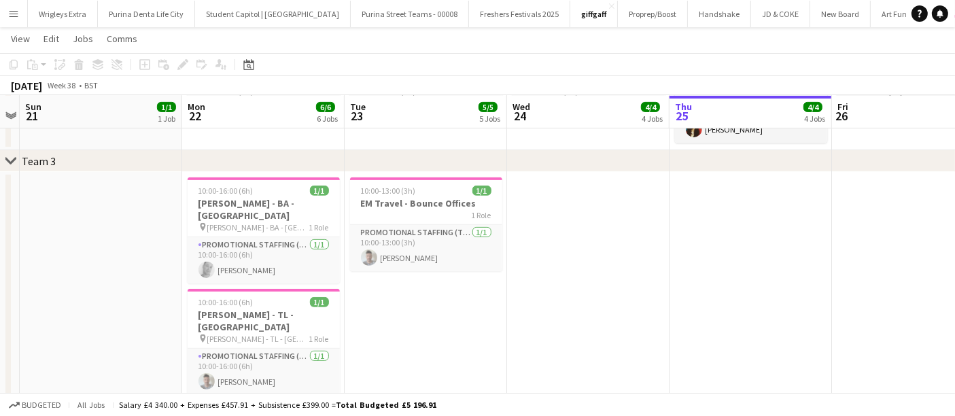
drag, startPoint x: 768, startPoint y: 302, endPoint x: 631, endPoint y: 309, distance: 137.4
click at [631, 309] on app-calendar-viewport "Thu 18 Fri 19 3/3 3 Jobs Sat 20 Sun 21 1/1 1 Job Mon 22 6/6 6 Jobs Tue 23 5/5 5…" at bounding box center [477, 5] width 955 height 961
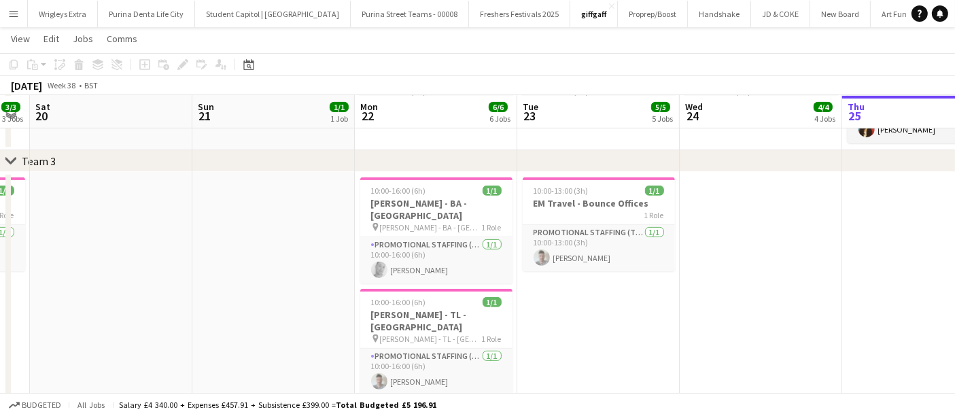
drag, startPoint x: 458, startPoint y: 316, endPoint x: 602, endPoint y: 308, distance: 144.3
click at [602, 308] on app-calendar-viewport "Thu 18 Fri 19 3/3 3 Jobs Sat 20 Sun 21 1/1 1 Job Mon 22 6/6 6 Jobs Tue 23 5/5 5…" at bounding box center [477, 5] width 955 height 961
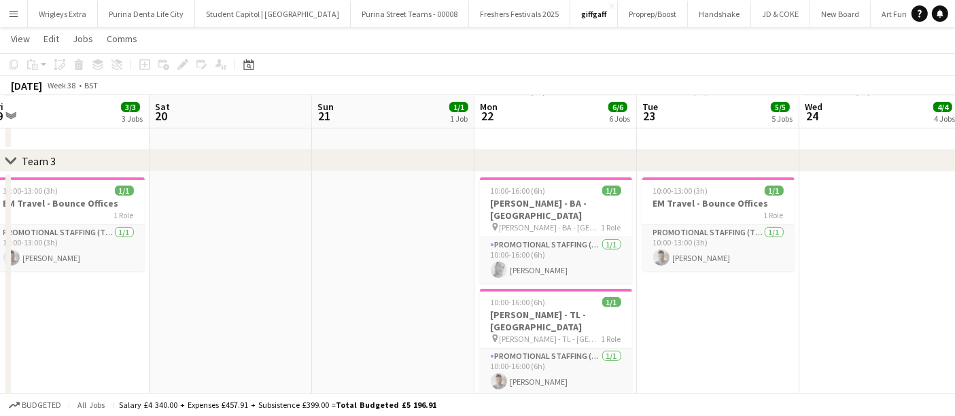
drag, startPoint x: 277, startPoint y: 300, endPoint x: 395, endPoint y: 300, distance: 118.9
click at [395, 300] on app-calendar-viewport "Wed 17 Thu 18 Fri 19 3/3 3 Jobs Sat 20 Sun 21 1/1 1 Job Mon 22 6/6 6 Jobs Tue 2…" at bounding box center [477, 5] width 955 height 961
drag, startPoint x: 66, startPoint y: 198, endPoint x: 60, endPoint y: 207, distance: 10.7
click at [67, 193] on app-job-card "10:00-13:00 (3h) 1/1 EM Travel - Bounce Offices 1 Role Promotional Staffing (Te…" at bounding box center [69, 224] width 152 height 94
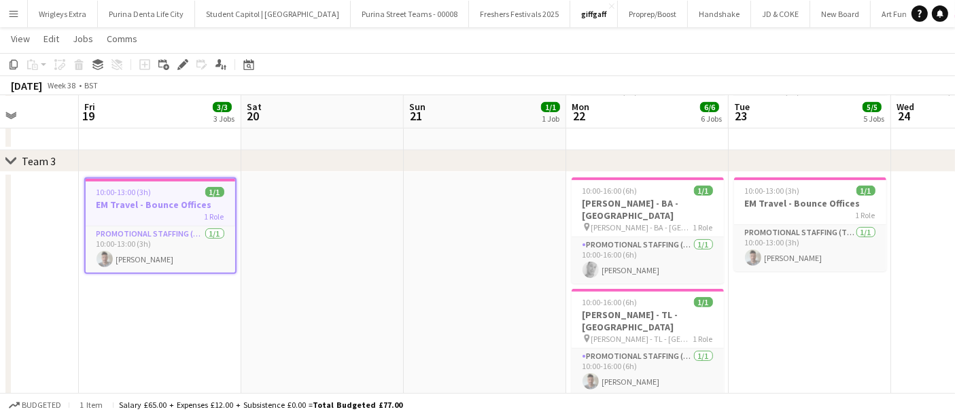
drag, startPoint x: 122, startPoint y: 338, endPoint x: 191, endPoint y: 285, distance: 86.7
click at [211, 338] on app-calendar-viewport "Tue 16 Wed 17 Thu 18 Fri 19 3/3 3 Jobs Sat 20 Sun 21 1/1 1 Job Mon 22 6/6 6 Job…" at bounding box center [477, 5] width 955 height 961
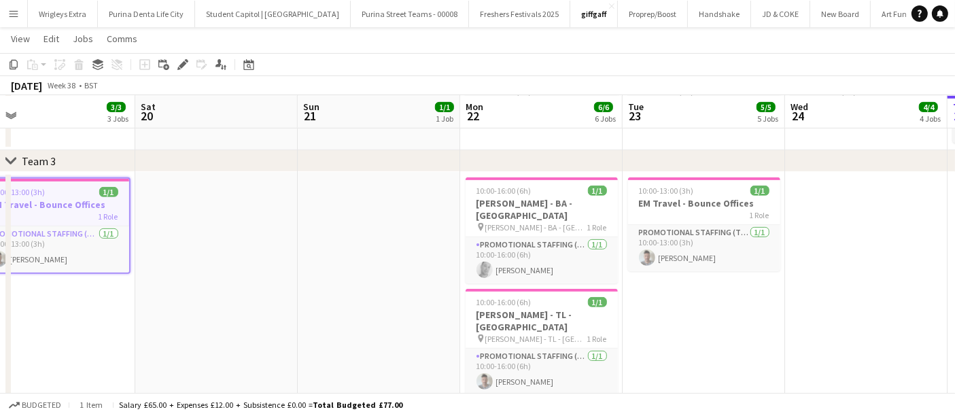
drag, startPoint x: 359, startPoint y: 251, endPoint x: 284, endPoint y: 251, distance: 74.7
click at [285, 251] on app-calendar-viewport "Tue 16 Wed 17 Thu 18 Fri 19 3/3 3 Jobs Sat 20 Sun 21 1/1 1 Job Mon 22 6/6 6 Job…" at bounding box center [477, 5] width 955 height 961
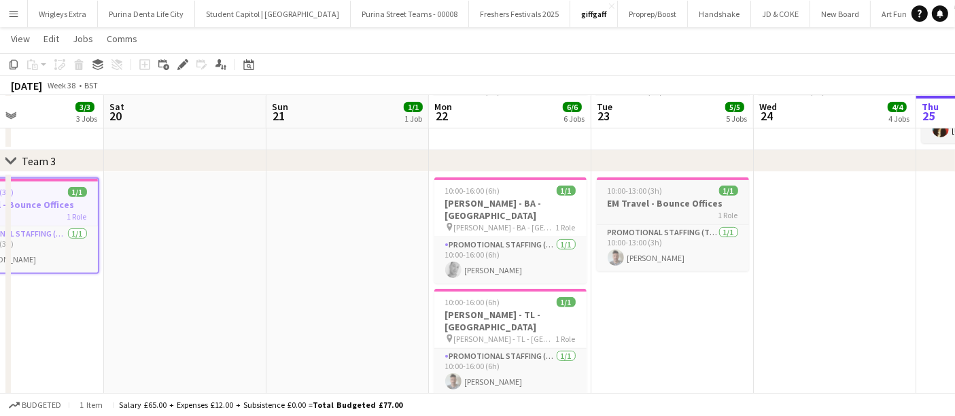
click at [669, 198] on h3 "EM Travel - Bounce Offices" at bounding box center [673, 203] width 152 height 12
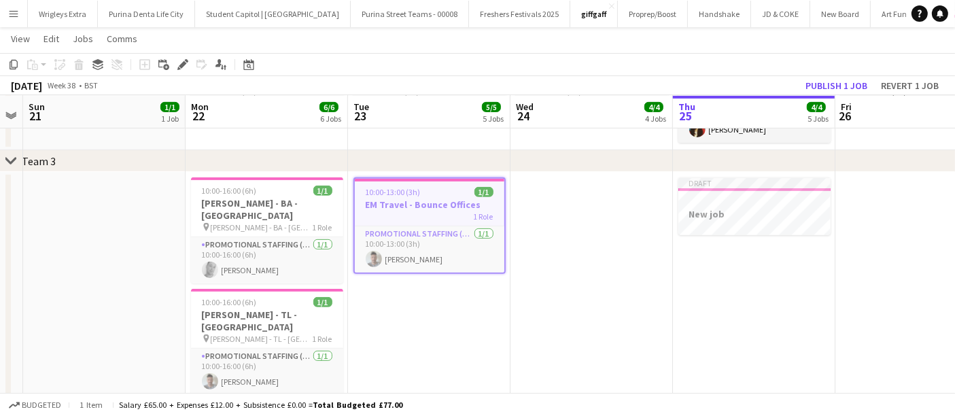
drag, startPoint x: 864, startPoint y: 325, endPoint x: 567, endPoint y: 333, distance: 297.7
click at [573, 340] on app-calendar-viewport "Thu 18 Fri 19 3/3 3 Jobs Sat 20 Sun 21 1/1 1 Job Mon 22 6/6 6 Jobs Tue 23 5/5 5…" at bounding box center [477, 5] width 955 height 961
